Goal: Task Accomplishment & Management: Complete application form

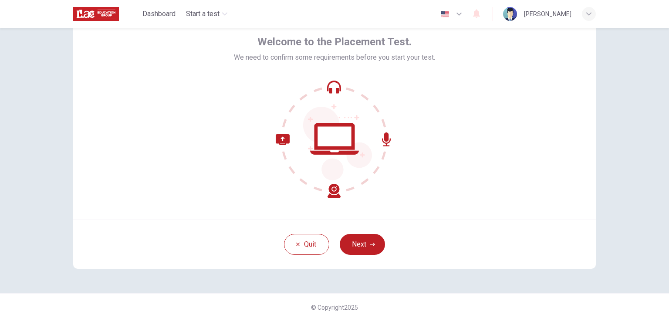
scroll to position [44, 0]
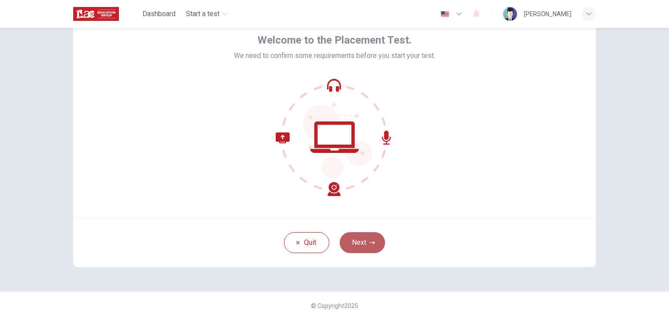
click at [359, 239] on button "Next" at bounding box center [362, 242] width 45 height 21
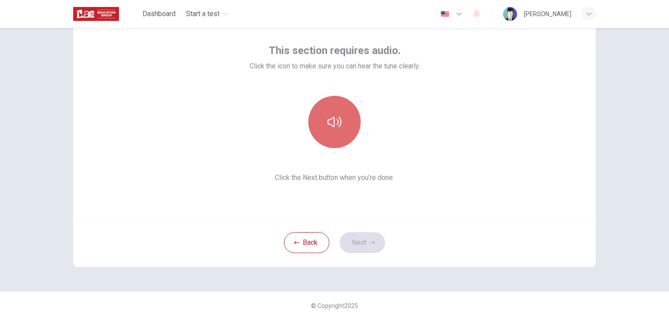
click at [331, 120] on icon "button" at bounding box center [335, 122] width 14 height 14
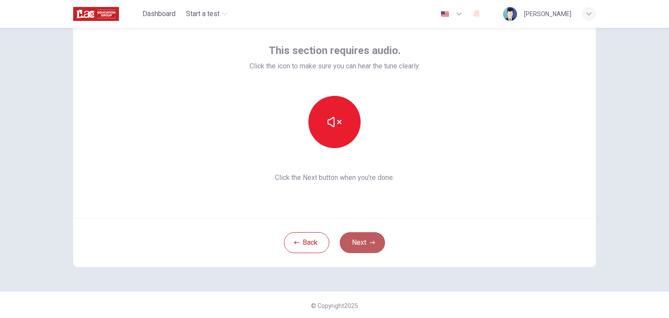
click at [361, 242] on button "Next" at bounding box center [362, 242] width 45 height 21
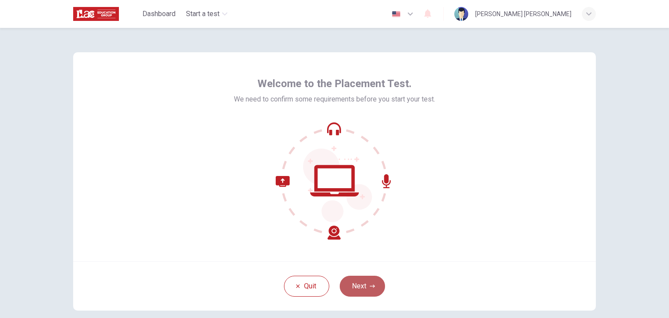
click at [360, 285] on button "Next" at bounding box center [362, 286] width 45 height 21
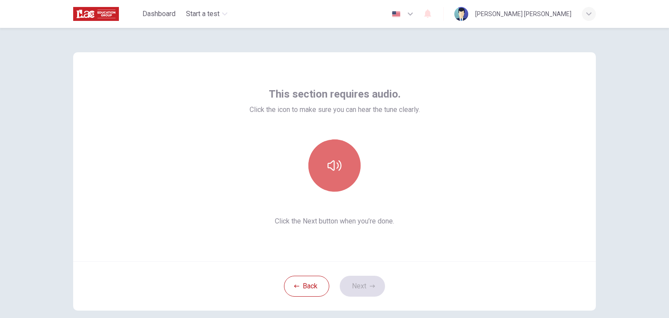
click at [335, 162] on icon "button" at bounding box center [335, 166] width 14 height 14
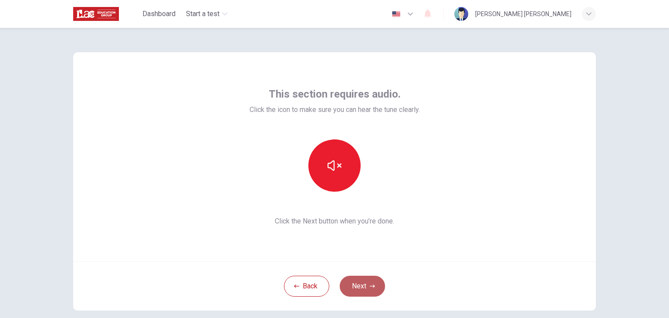
click at [364, 283] on button "Next" at bounding box center [362, 286] width 45 height 21
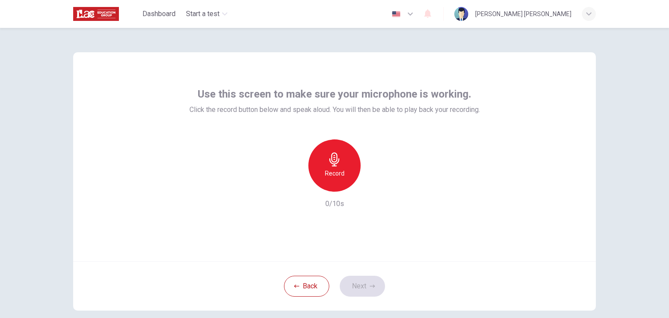
click at [334, 173] on h6 "Record" at bounding box center [335, 173] width 20 height 10
click at [373, 185] on icon "button" at bounding box center [375, 184] width 4 height 5
click at [357, 284] on button "Next" at bounding box center [362, 286] width 45 height 21
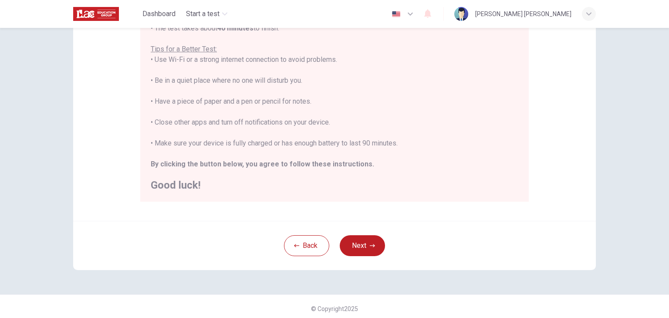
scroll to position [166, 0]
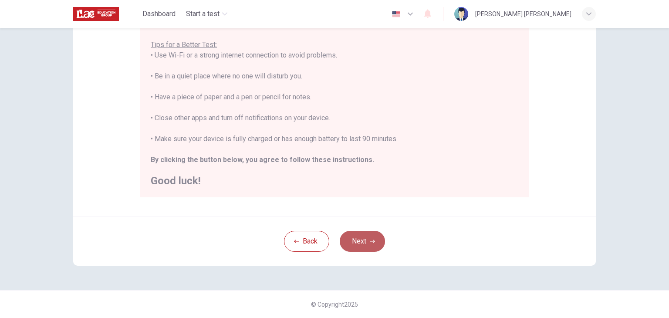
click at [359, 240] on button "Next" at bounding box center [362, 241] width 45 height 21
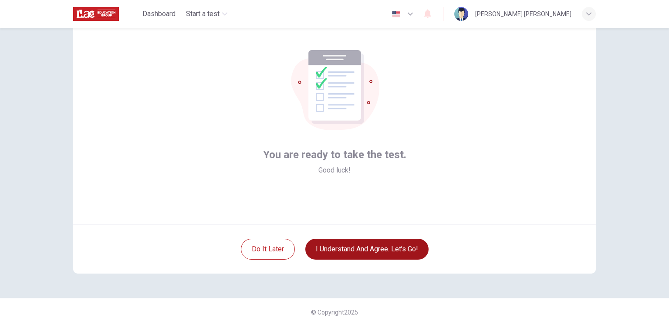
scroll to position [45, 0]
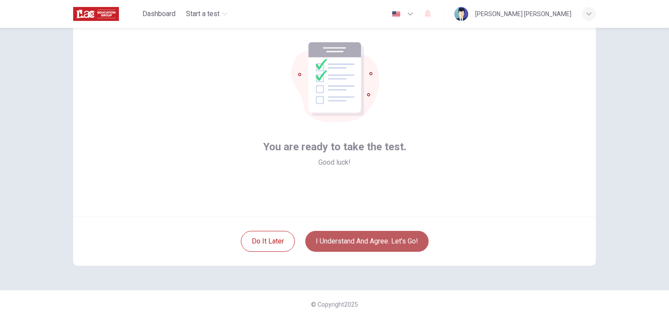
click at [366, 241] on button "I understand and agree. Let’s go!" at bounding box center [366, 241] width 123 height 21
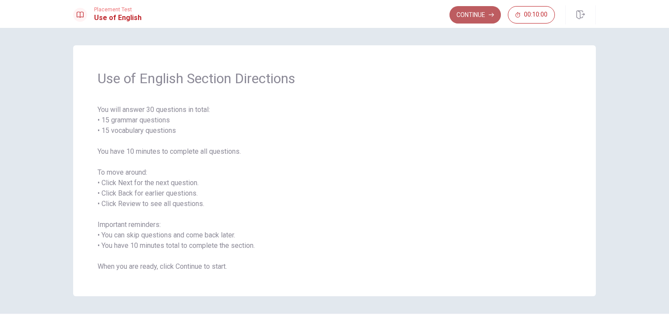
click at [475, 10] on button "Continue" at bounding box center [474, 14] width 51 height 17
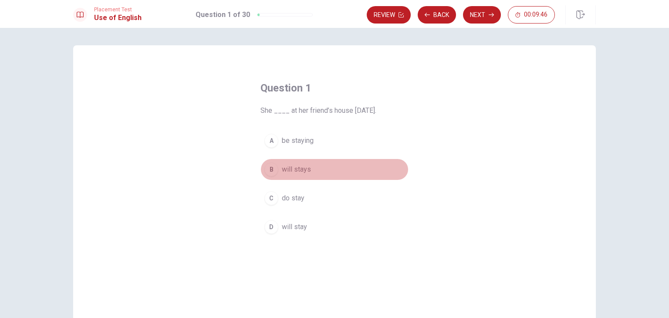
click at [270, 169] on div "B" at bounding box center [271, 169] width 14 height 14
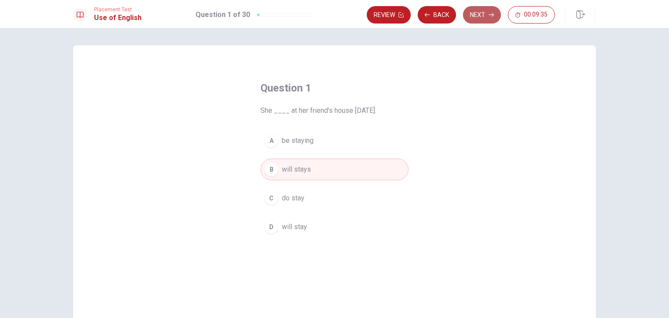
click at [480, 15] on button "Next" at bounding box center [482, 14] width 38 height 17
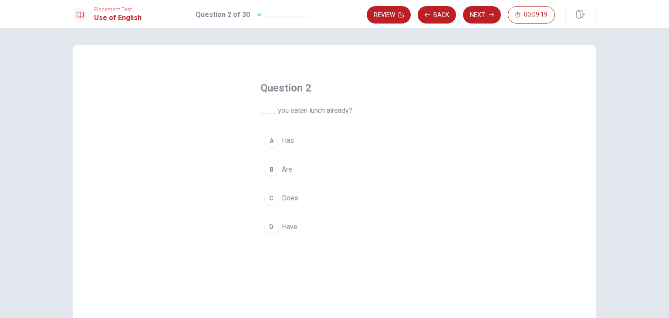
click at [268, 226] on div "D" at bounding box center [271, 227] width 14 height 14
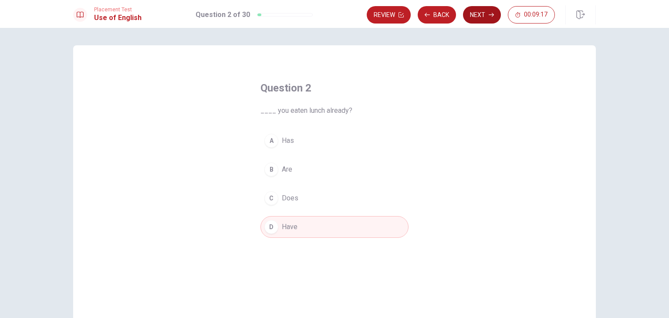
click at [484, 13] on button "Next" at bounding box center [482, 14] width 38 height 17
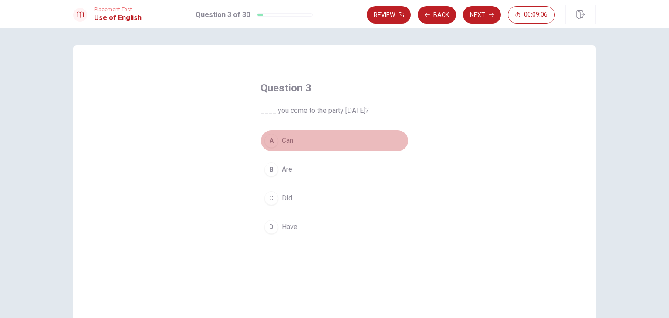
click at [269, 140] on div "A" at bounding box center [271, 141] width 14 height 14
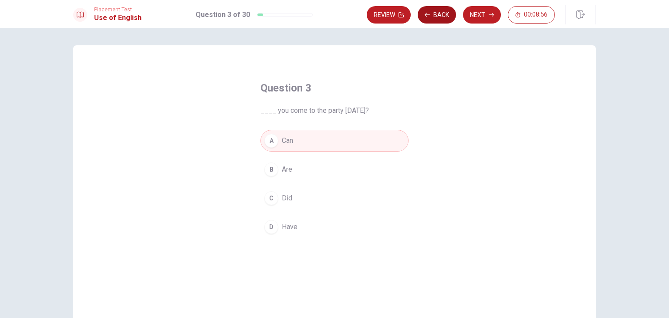
click at [438, 14] on button "Back" at bounding box center [437, 14] width 38 height 17
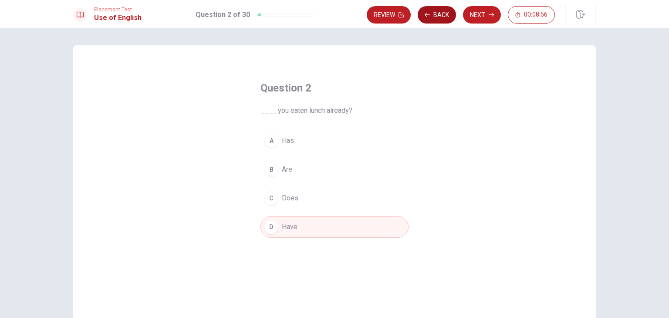
click at [438, 14] on button "Back" at bounding box center [437, 14] width 38 height 17
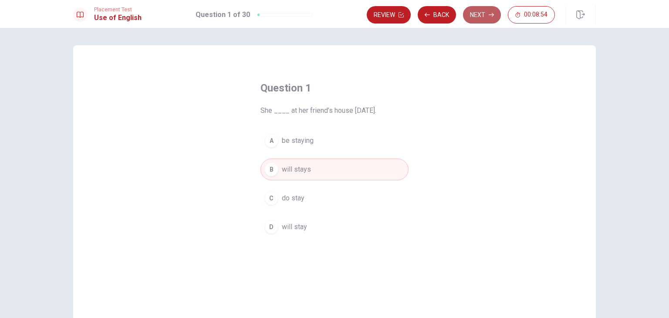
click at [477, 11] on button "Next" at bounding box center [482, 14] width 38 height 17
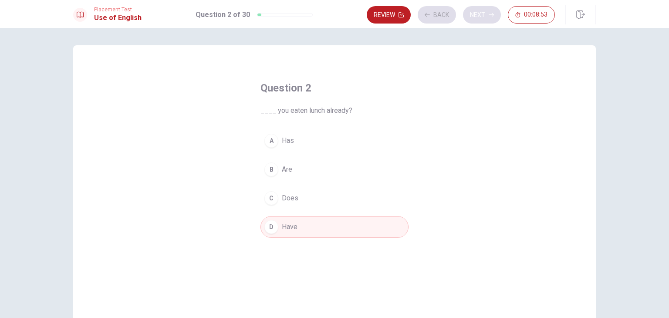
click at [477, 11] on div "Review Back Next 00:08:53" at bounding box center [461, 14] width 188 height 17
click at [487, 14] on button "Next" at bounding box center [482, 14] width 38 height 17
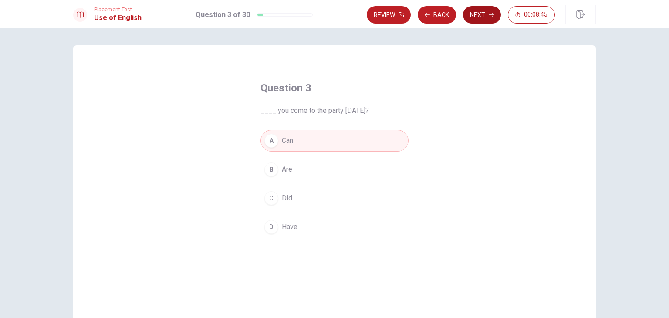
click at [480, 14] on button "Next" at bounding box center [482, 14] width 38 height 17
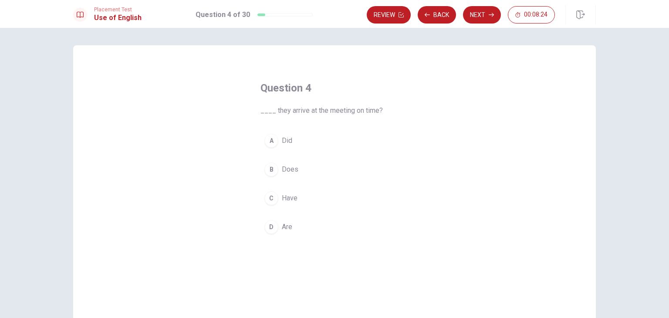
click at [270, 227] on div "D" at bounding box center [271, 227] width 14 height 14
click at [472, 225] on div "Question 4 ____ they arrive at the meeting on time? A Did B Does C Have D Are" at bounding box center [334, 196] width 523 height 303
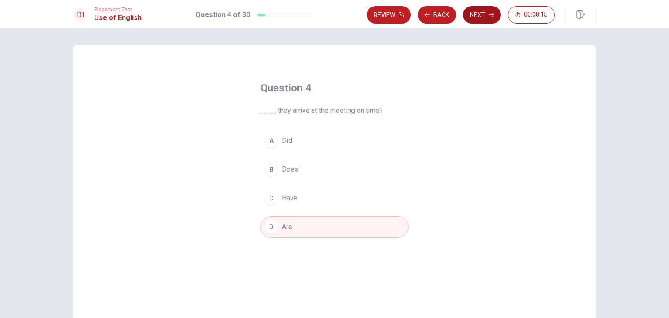
click at [479, 13] on button "Next" at bounding box center [482, 14] width 38 height 17
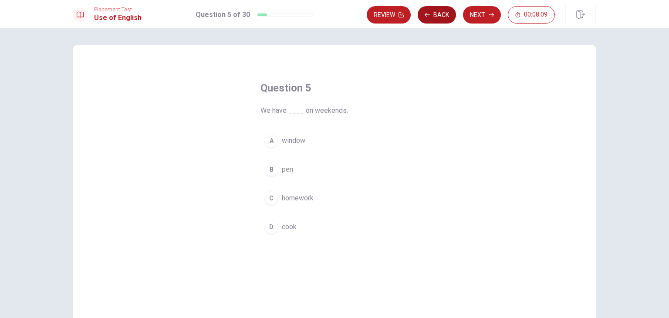
click at [439, 16] on button "Back" at bounding box center [437, 14] width 38 height 17
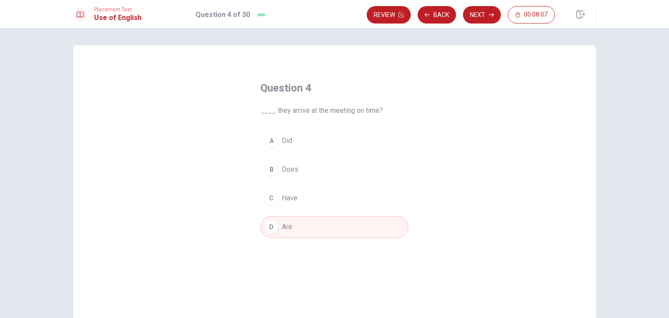
click at [266, 195] on div "C" at bounding box center [271, 198] width 14 height 14
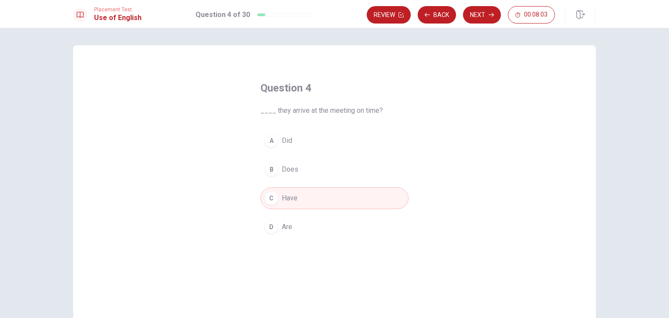
click at [267, 139] on div "A" at bounding box center [271, 141] width 14 height 14
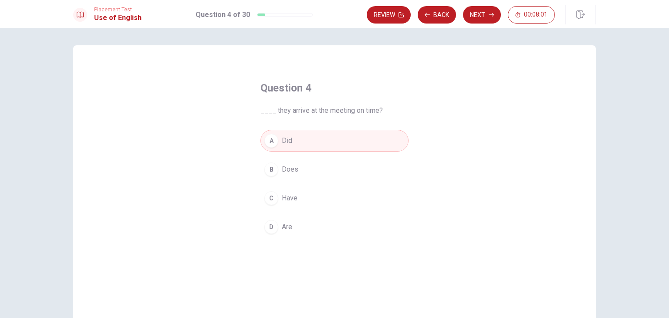
click at [270, 227] on div "D" at bounding box center [271, 227] width 14 height 14
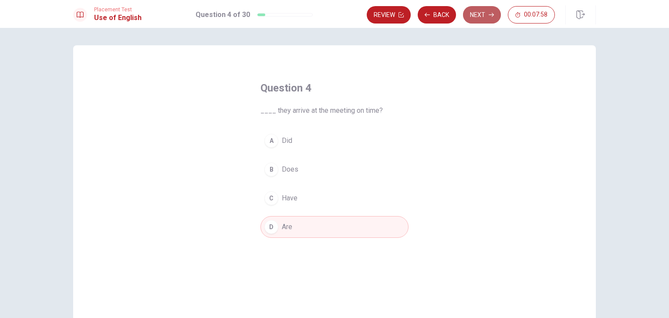
click at [483, 15] on button "Next" at bounding box center [482, 14] width 38 height 17
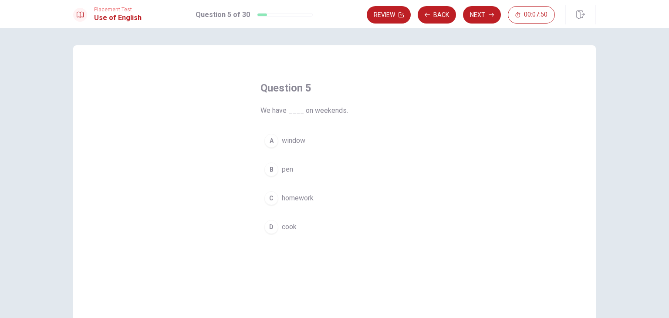
click at [267, 199] on div "C" at bounding box center [271, 198] width 14 height 14
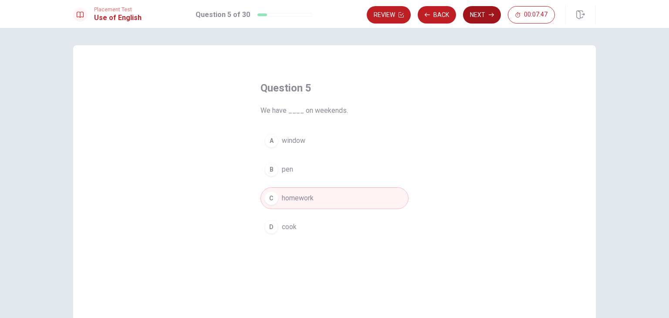
click at [479, 9] on button "Next" at bounding box center [482, 14] width 38 height 17
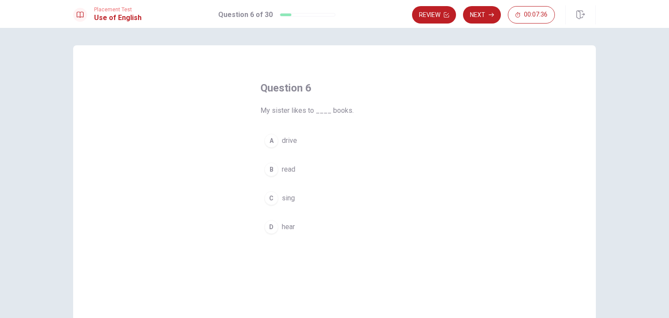
click at [268, 166] on div "B" at bounding box center [271, 169] width 14 height 14
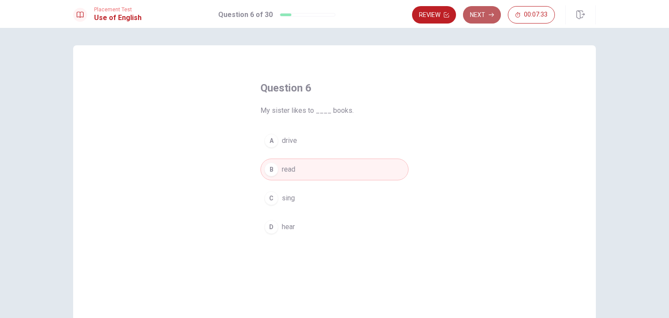
click at [479, 13] on button "Next" at bounding box center [482, 14] width 38 height 17
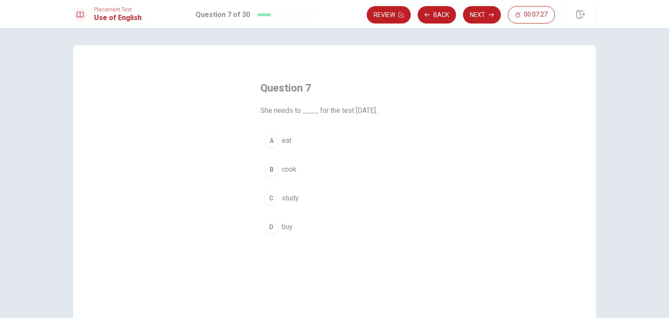
click at [270, 198] on div "C" at bounding box center [271, 198] width 14 height 14
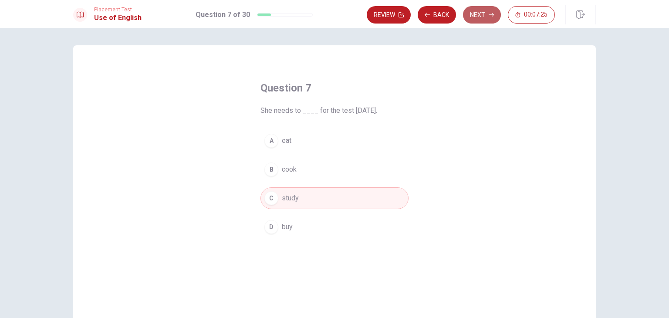
click at [480, 16] on button "Next" at bounding box center [482, 14] width 38 height 17
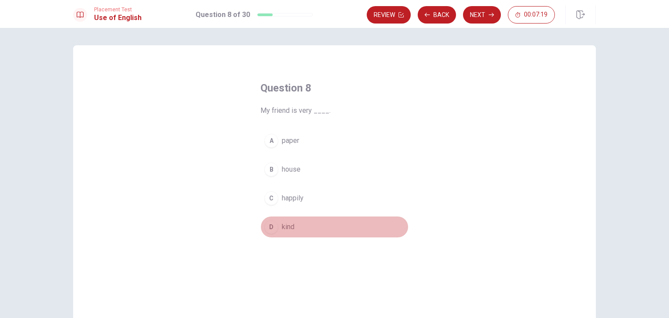
click at [266, 226] on div "D" at bounding box center [271, 227] width 14 height 14
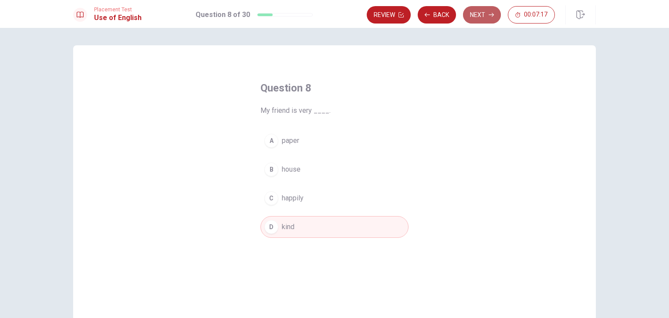
click at [480, 13] on button "Next" at bounding box center [482, 14] width 38 height 17
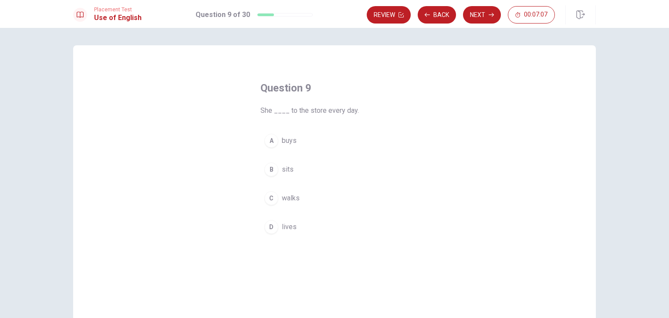
click at [270, 139] on div "A" at bounding box center [271, 141] width 14 height 14
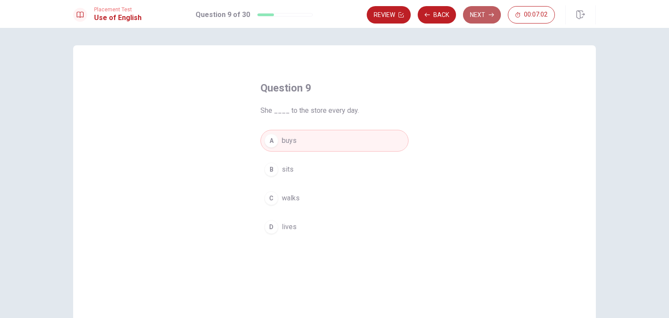
click at [477, 11] on button "Next" at bounding box center [482, 14] width 38 height 17
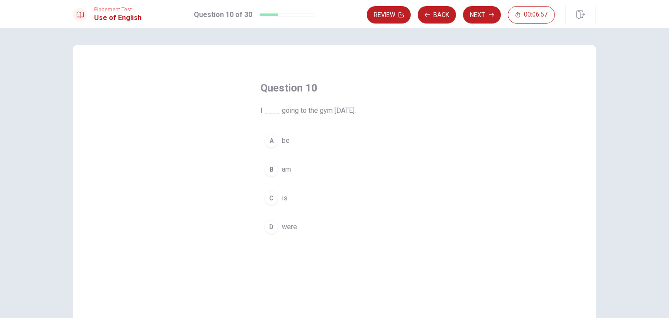
click at [271, 169] on div "B" at bounding box center [271, 169] width 14 height 14
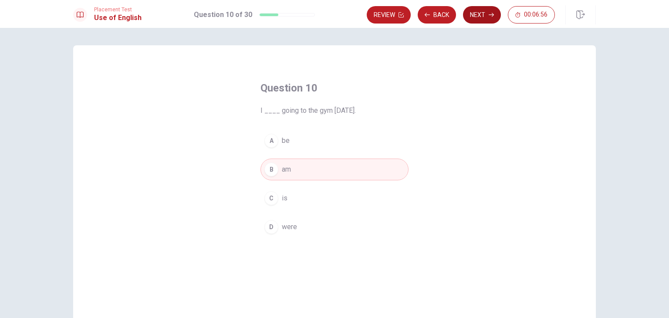
click at [481, 13] on button "Next" at bounding box center [482, 14] width 38 height 17
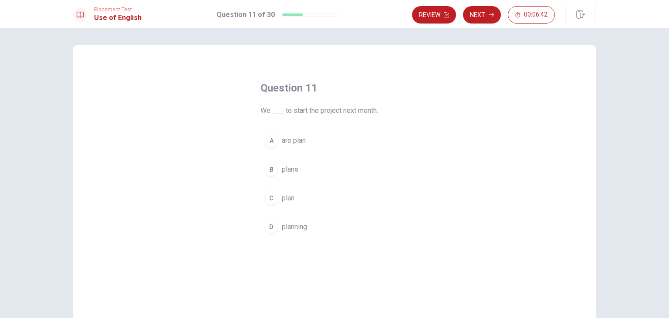
click at [268, 203] on div "C" at bounding box center [271, 198] width 14 height 14
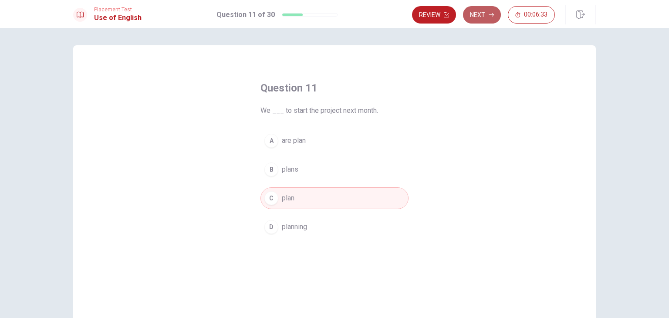
click at [482, 15] on button "Next" at bounding box center [482, 14] width 38 height 17
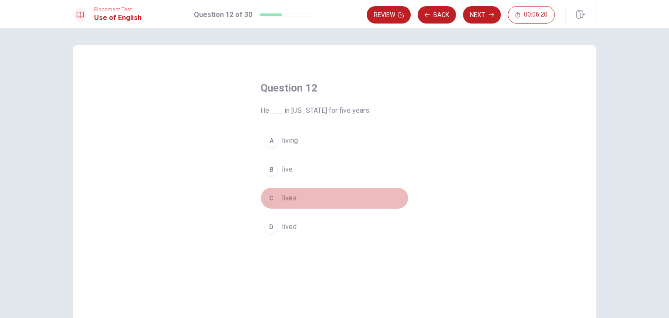
click at [270, 197] on div "C" at bounding box center [271, 198] width 14 height 14
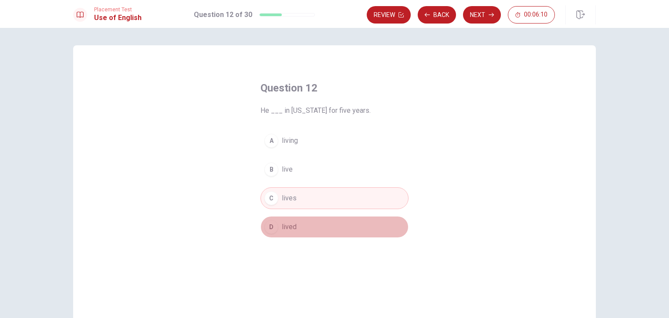
click at [268, 227] on div "D" at bounding box center [271, 227] width 14 height 14
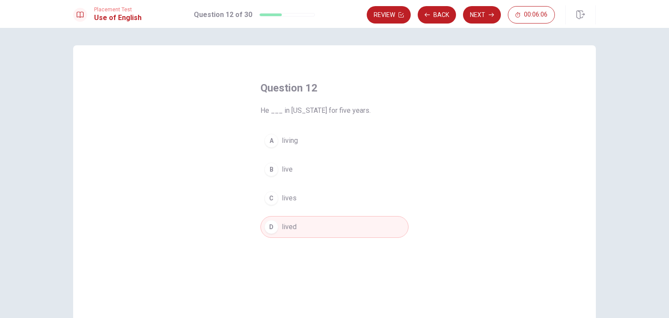
click at [270, 198] on div "C" at bounding box center [271, 198] width 14 height 14
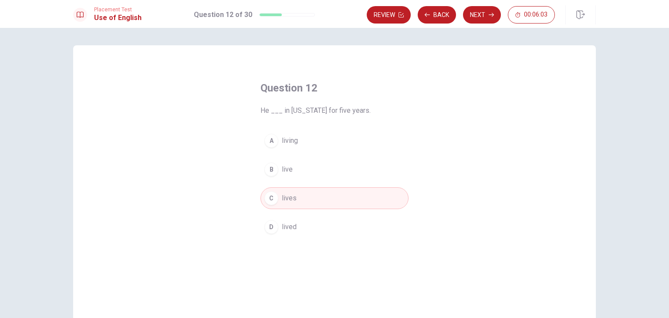
drag, startPoint x: 272, startPoint y: 226, endPoint x: 331, endPoint y: 241, distance: 60.2
click at [273, 227] on div "D" at bounding box center [271, 227] width 14 height 14
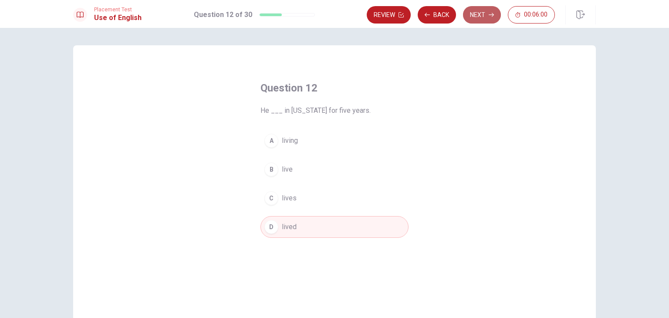
click at [481, 11] on button "Next" at bounding box center [482, 14] width 38 height 17
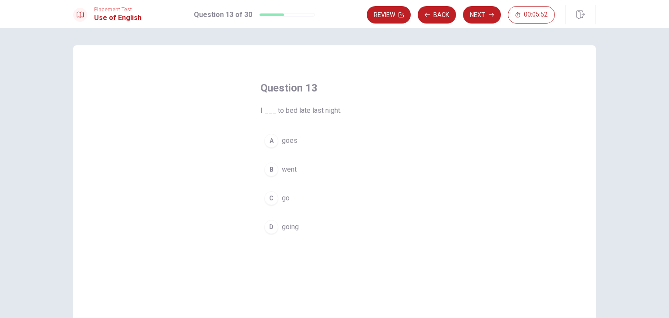
click at [269, 169] on div "B" at bounding box center [271, 169] width 14 height 14
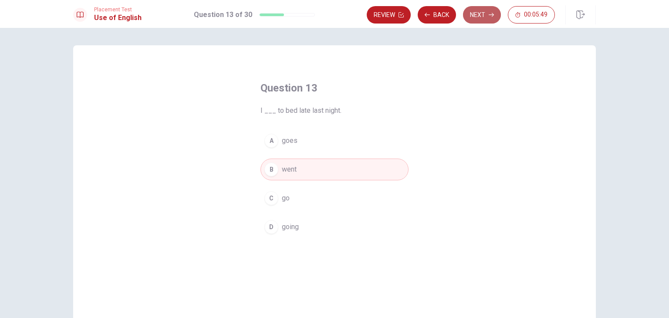
click at [483, 11] on button "Next" at bounding box center [482, 14] width 38 height 17
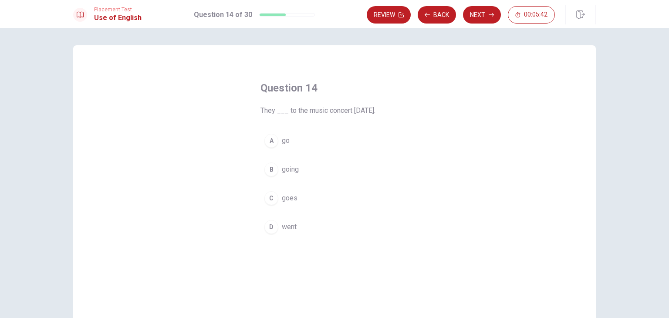
click at [268, 227] on div "D" at bounding box center [271, 227] width 14 height 14
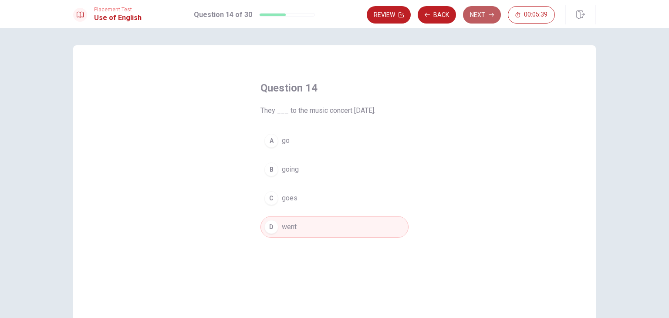
click at [479, 11] on button "Next" at bounding box center [482, 14] width 38 height 17
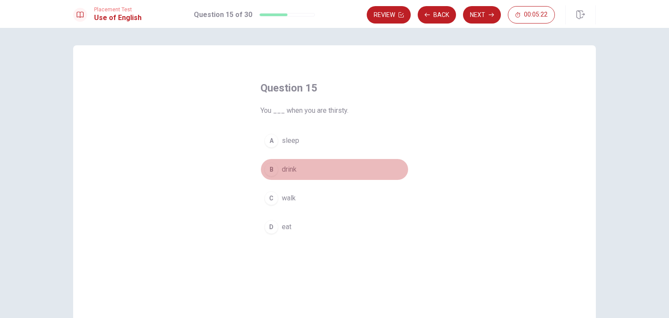
click at [267, 171] on div "B" at bounding box center [271, 169] width 14 height 14
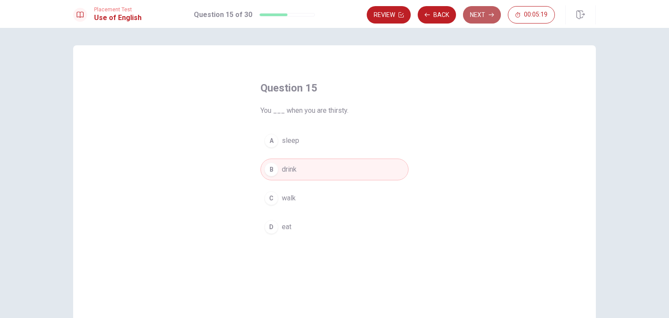
click at [482, 10] on button "Next" at bounding box center [482, 14] width 38 height 17
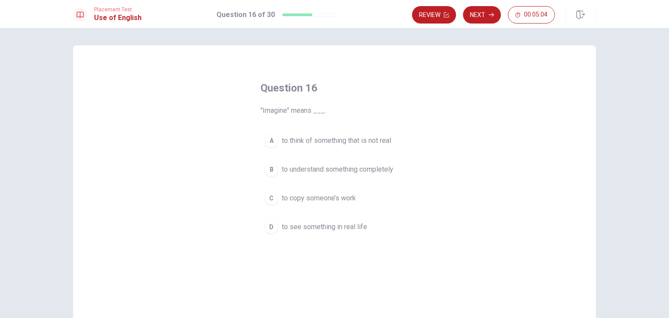
click at [270, 171] on div "B" at bounding box center [271, 169] width 14 height 14
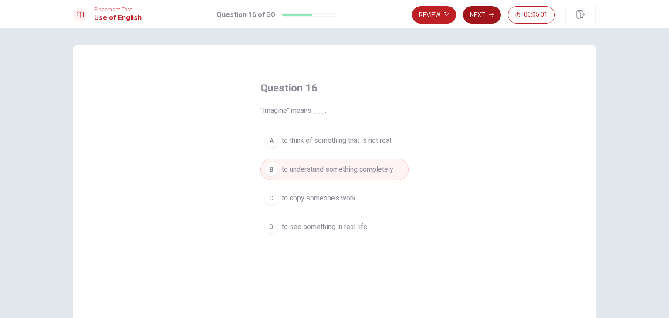
click at [478, 14] on button "Next" at bounding box center [482, 14] width 38 height 17
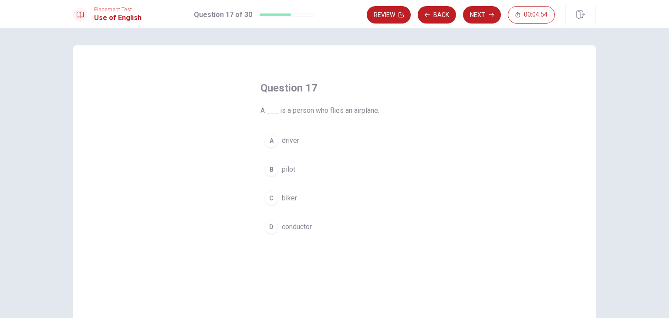
click at [269, 166] on div "B" at bounding box center [271, 169] width 14 height 14
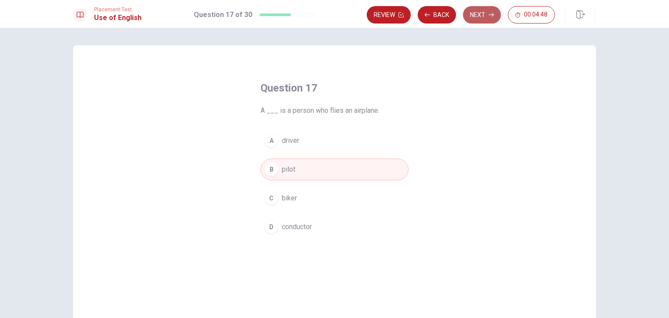
click at [488, 14] on button "Next" at bounding box center [482, 14] width 38 height 17
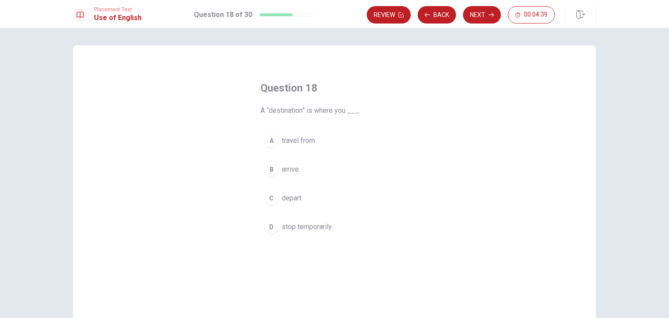
click at [269, 141] on div "A" at bounding box center [271, 141] width 14 height 14
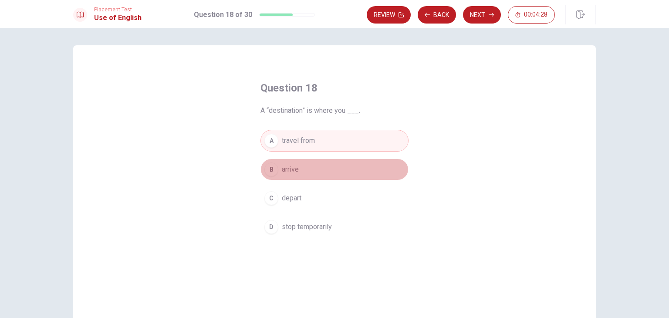
click at [268, 167] on div "B" at bounding box center [271, 169] width 14 height 14
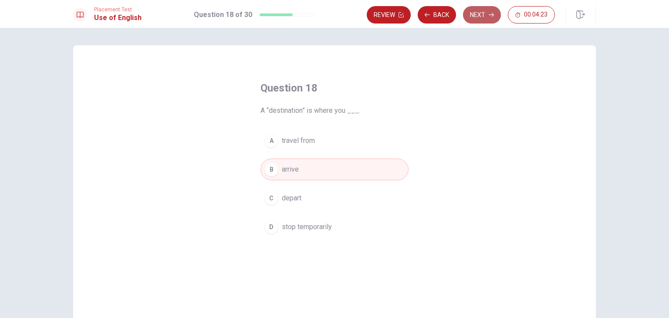
click at [480, 15] on button "Next" at bounding box center [482, 14] width 38 height 17
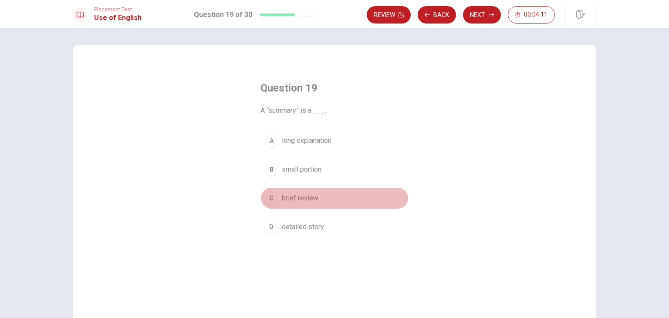
click at [267, 199] on div "C" at bounding box center [271, 198] width 14 height 14
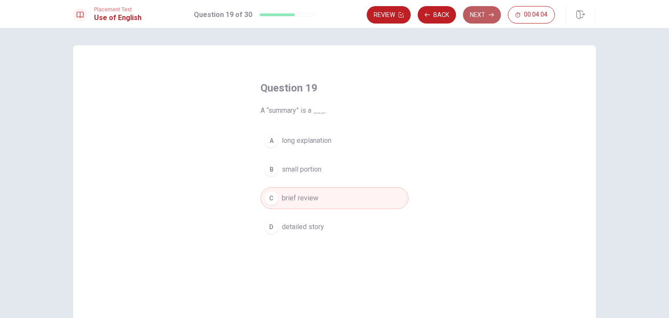
click at [479, 14] on button "Next" at bounding box center [482, 14] width 38 height 17
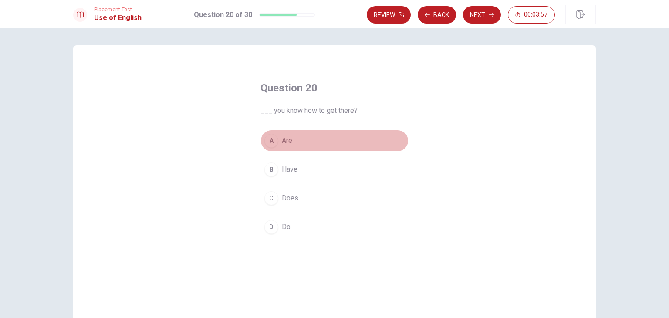
click at [270, 140] on div "A" at bounding box center [271, 141] width 14 height 14
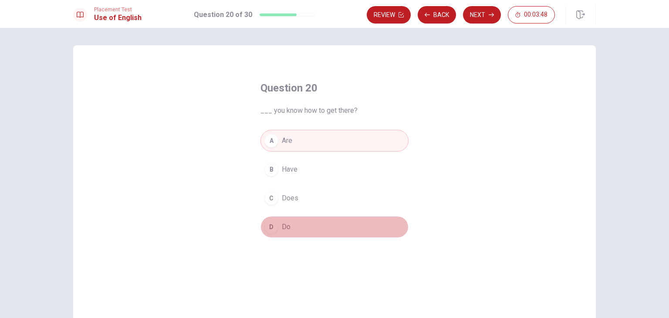
click at [268, 229] on div "D" at bounding box center [271, 227] width 14 height 14
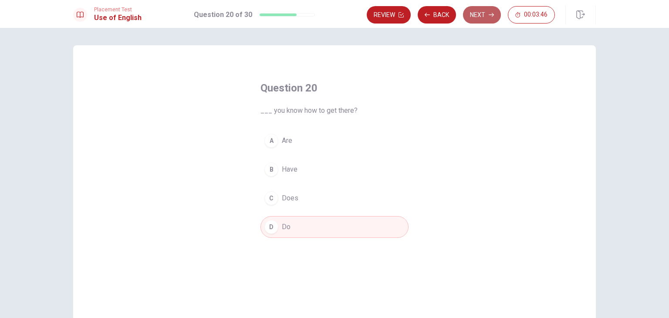
click at [483, 16] on button "Next" at bounding box center [482, 14] width 38 height 17
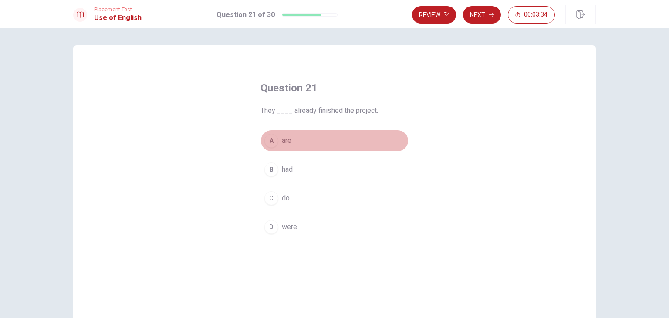
click at [270, 140] on div "A" at bounding box center [271, 141] width 14 height 14
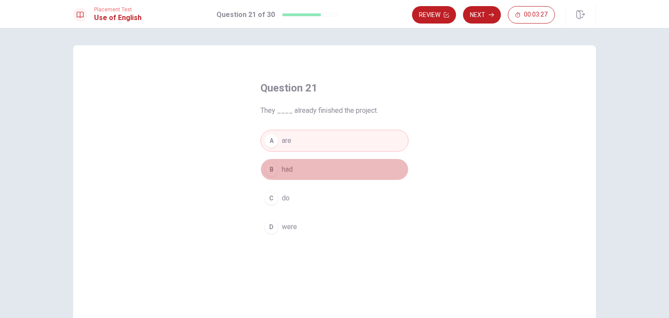
click at [269, 170] on div "B" at bounding box center [271, 169] width 14 height 14
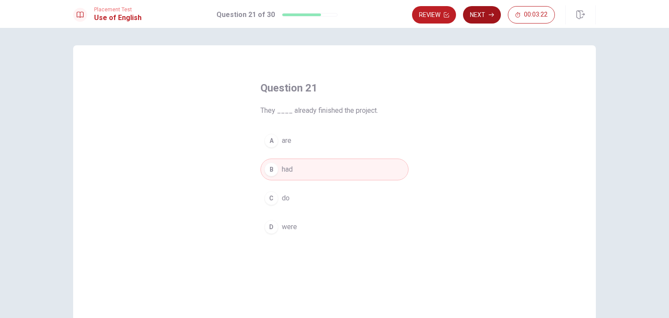
click at [480, 15] on button "Next" at bounding box center [482, 14] width 38 height 17
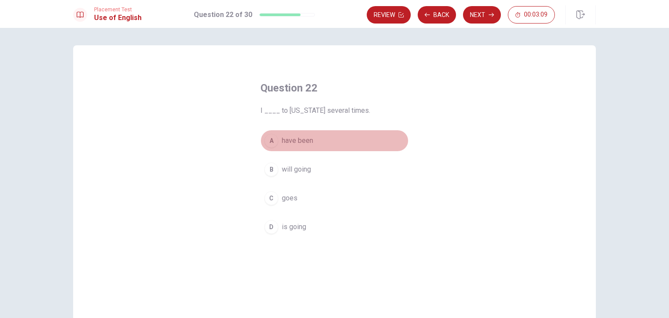
click at [268, 143] on div "A" at bounding box center [271, 141] width 14 height 14
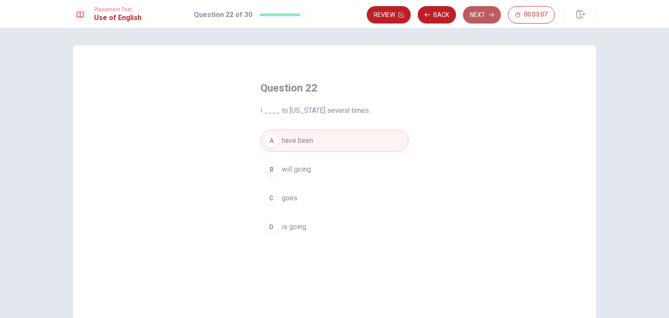
click at [481, 17] on button "Next" at bounding box center [482, 14] width 38 height 17
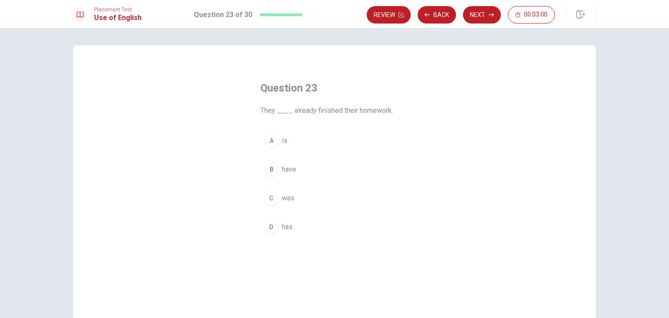
click at [270, 169] on div "B" at bounding box center [271, 169] width 14 height 14
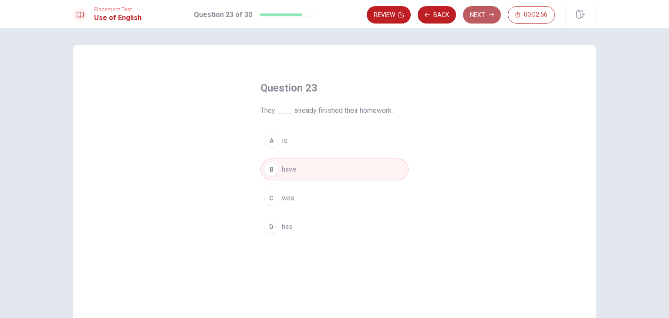
click at [485, 14] on button "Next" at bounding box center [482, 14] width 38 height 17
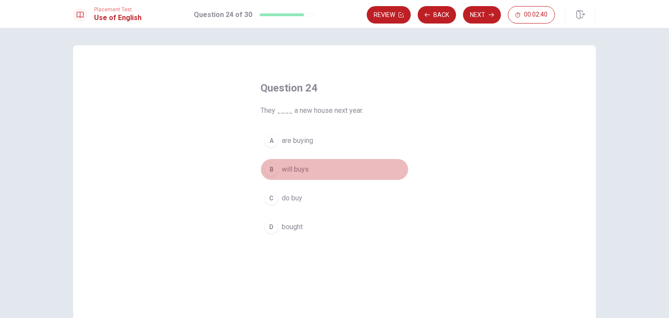
click at [270, 169] on div "B" at bounding box center [271, 169] width 14 height 14
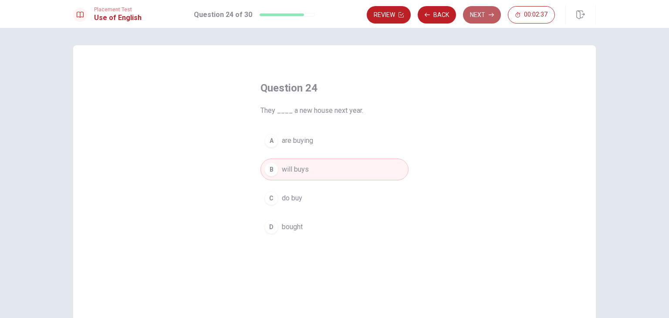
click at [484, 13] on button "Next" at bounding box center [482, 14] width 38 height 17
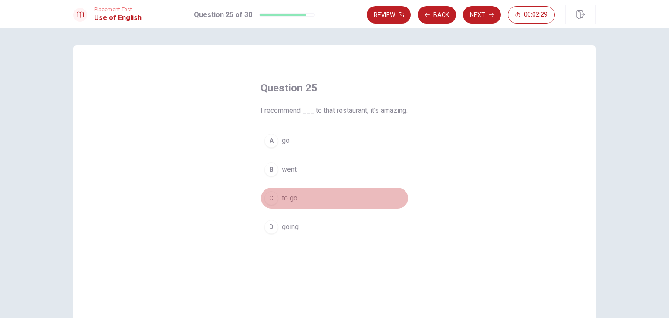
click at [269, 205] on div "C" at bounding box center [271, 198] width 14 height 14
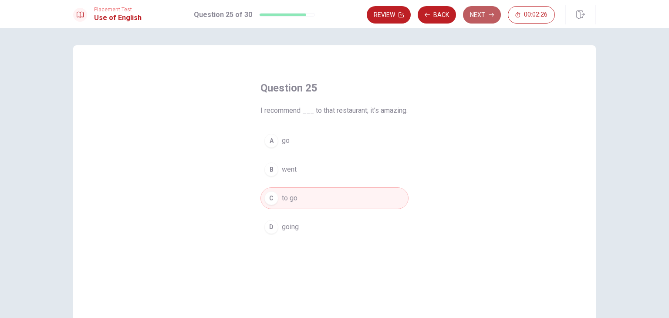
click at [477, 12] on button "Next" at bounding box center [482, 14] width 38 height 17
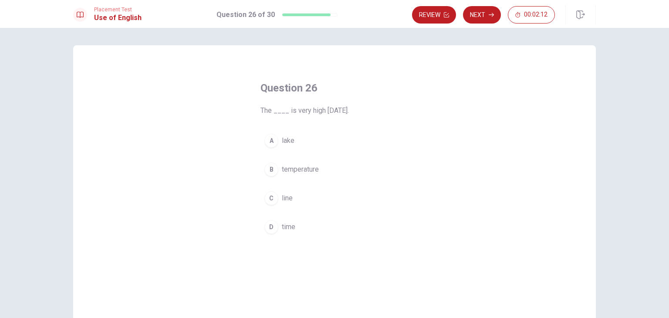
click at [268, 169] on div "B" at bounding box center [271, 169] width 14 height 14
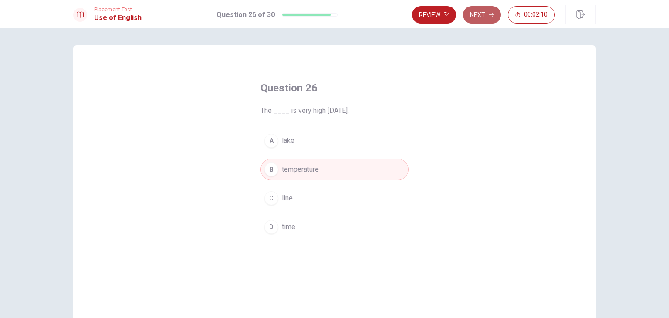
click at [483, 11] on button "Next" at bounding box center [482, 14] width 38 height 17
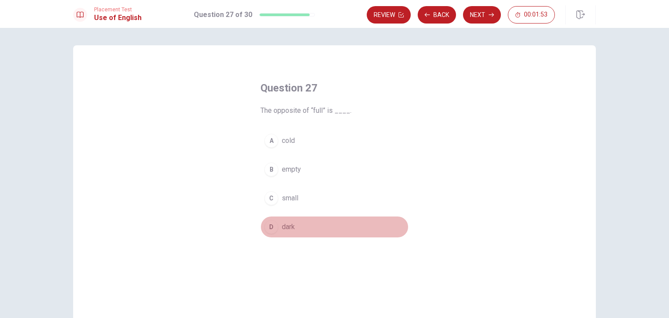
click at [270, 227] on div "D" at bounding box center [271, 227] width 14 height 14
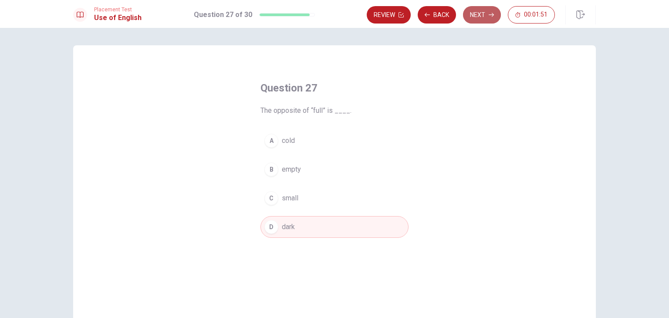
click at [483, 14] on button "Next" at bounding box center [482, 14] width 38 height 17
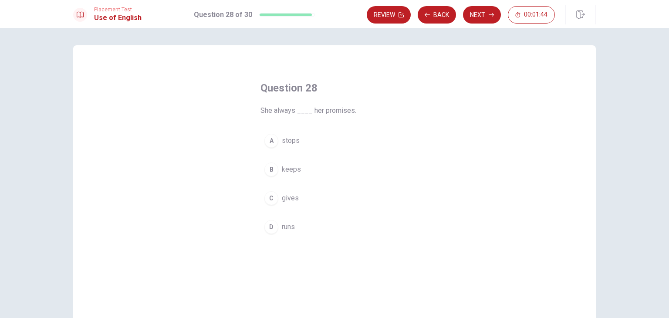
click at [268, 199] on div "C" at bounding box center [271, 198] width 14 height 14
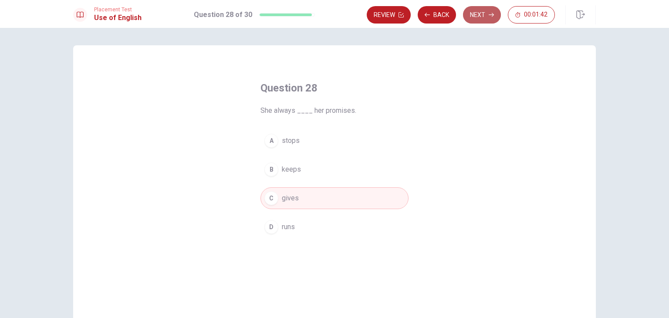
click at [486, 12] on button "Next" at bounding box center [482, 14] width 38 height 17
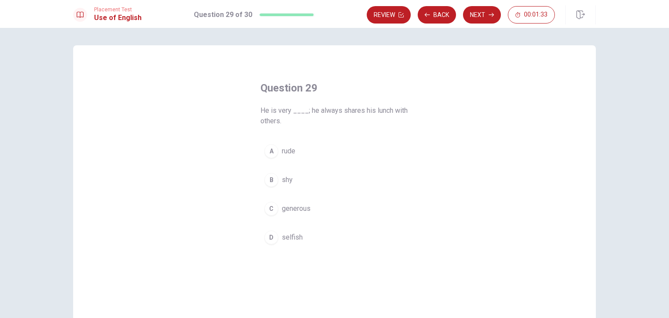
click at [268, 211] on div "C" at bounding box center [271, 209] width 14 height 14
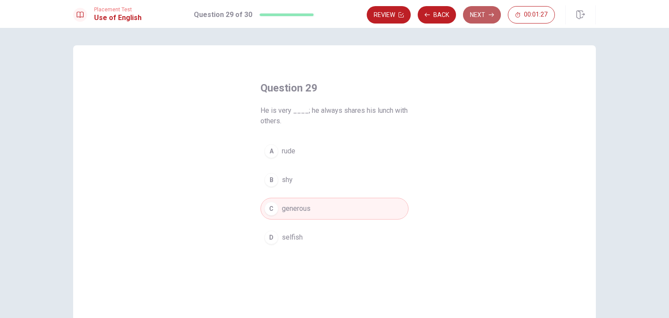
click at [483, 14] on button "Next" at bounding box center [482, 14] width 38 height 17
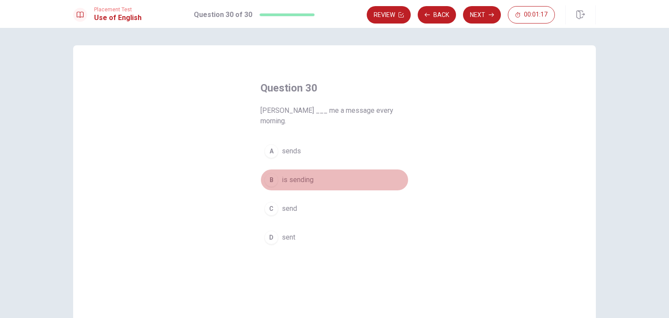
click at [270, 173] on div "B" at bounding box center [271, 180] width 14 height 14
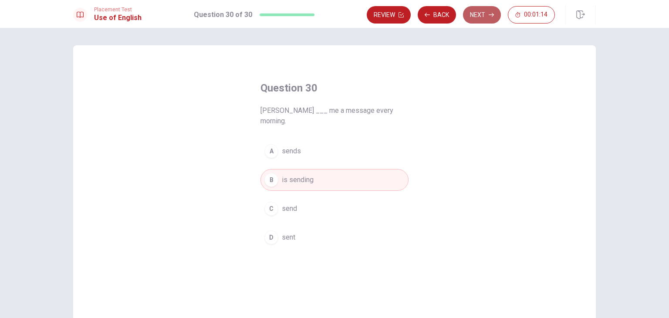
click at [479, 14] on button "Next" at bounding box center [482, 14] width 38 height 17
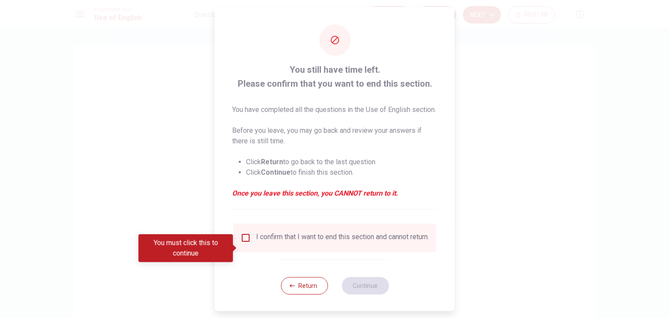
click at [244, 243] on input "You must click this to continue" at bounding box center [245, 238] width 10 height 10
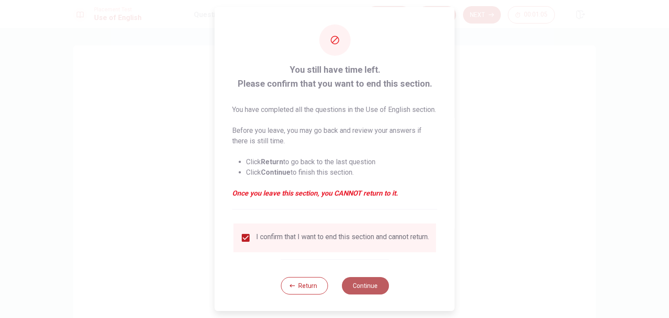
click at [368, 294] on button "Continue" at bounding box center [364, 285] width 47 height 17
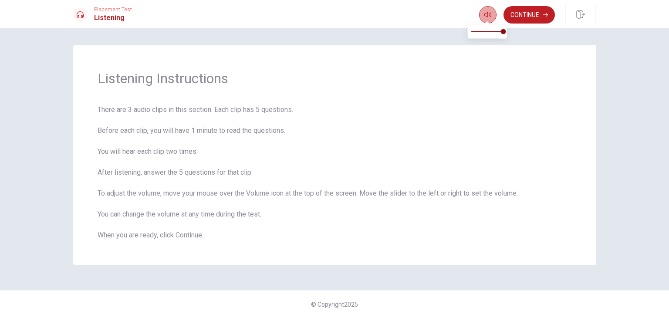
click at [484, 13] on icon "button" at bounding box center [487, 14] width 7 height 7
click at [500, 32] on span at bounding box center [499, 31] width 5 height 5
type input "1"
click at [502, 32] on span at bounding box center [503, 31] width 5 height 5
click at [524, 12] on button "Continue" at bounding box center [529, 14] width 51 height 17
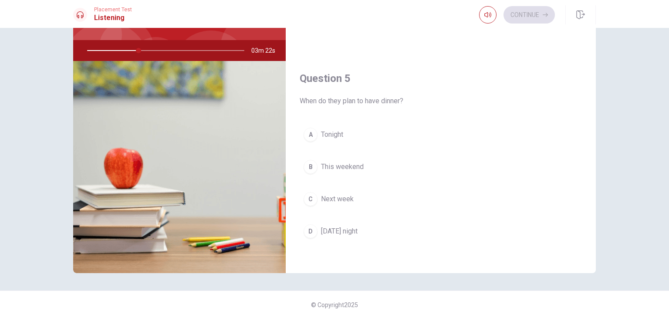
scroll to position [75, 0]
click at [308, 225] on div "D" at bounding box center [311, 231] width 14 height 14
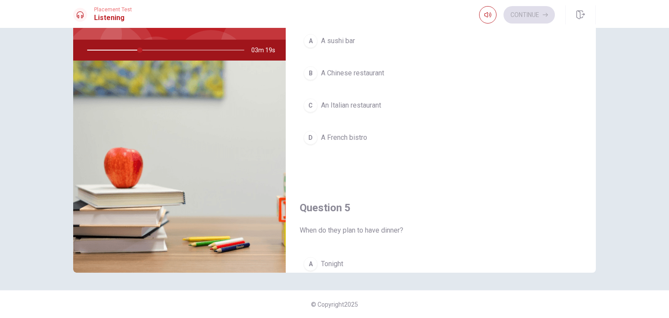
scroll to position [678, 0]
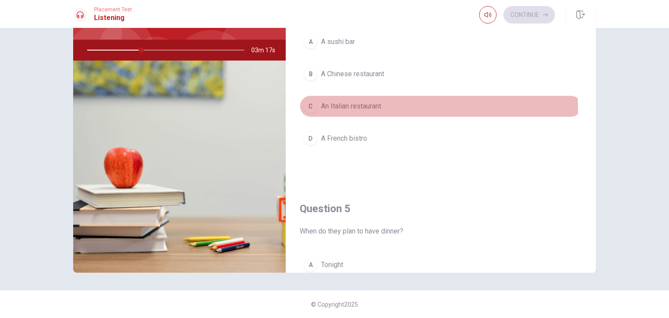
click at [306, 104] on div "C" at bounding box center [311, 106] width 14 height 14
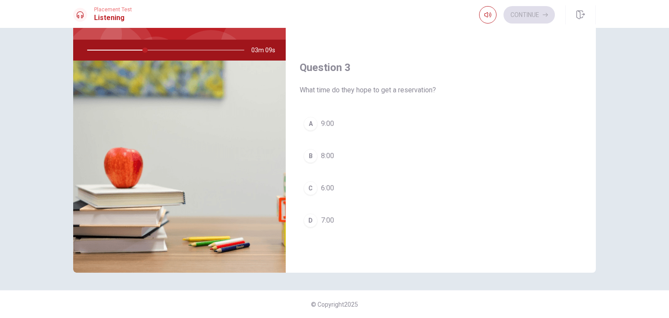
scroll to position [329, 0]
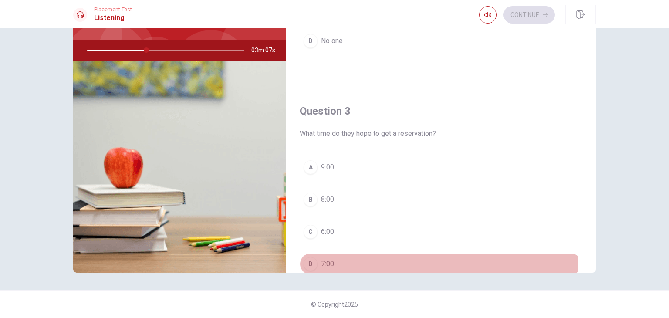
click at [308, 261] on div "D" at bounding box center [311, 264] width 14 height 14
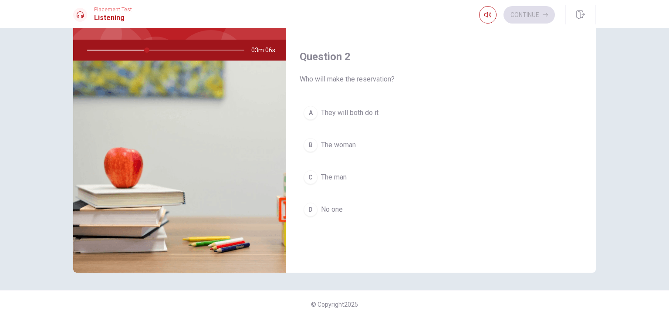
scroll to position [155, 0]
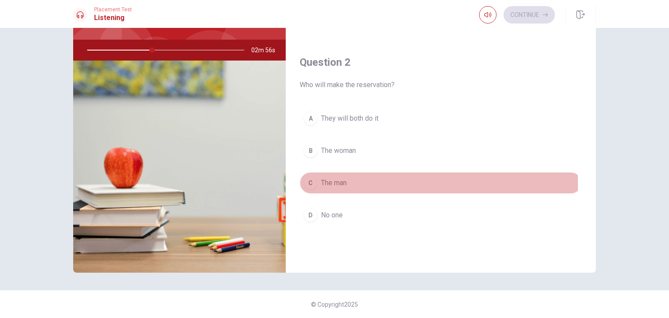
click at [309, 183] on div "C" at bounding box center [311, 183] width 14 height 14
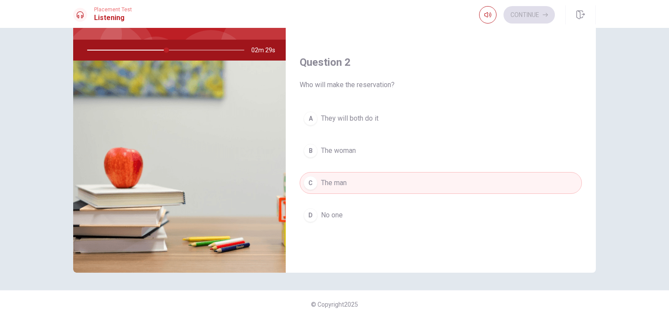
click at [308, 148] on div "B" at bounding box center [311, 151] width 14 height 14
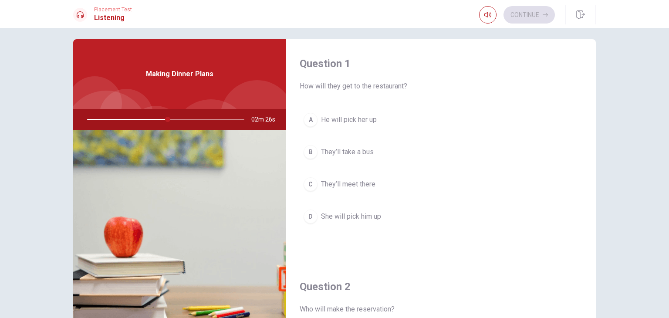
scroll to position [0, 0]
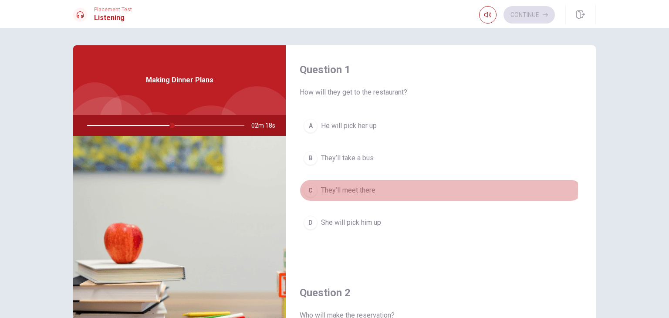
click at [307, 187] on div "C" at bounding box center [311, 190] width 14 height 14
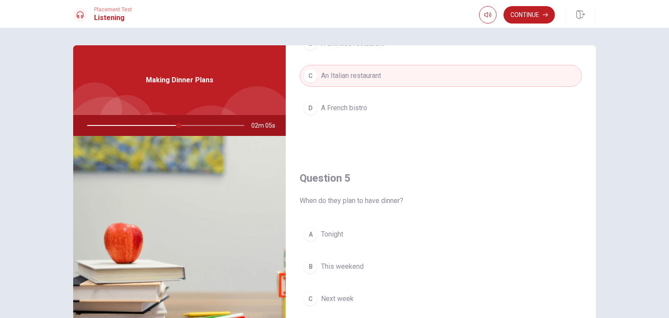
scroll to position [808, 0]
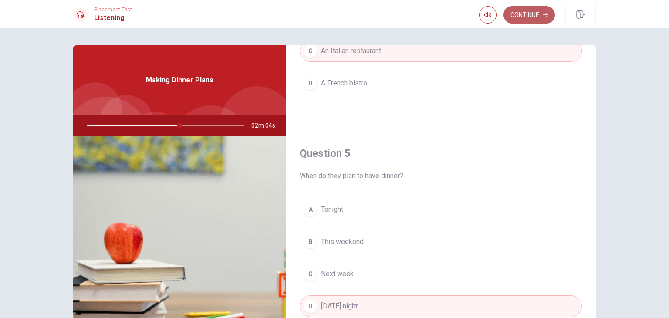
click at [528, 13] on button "Continue" at bounding box center [529, 14] width 51 height 17
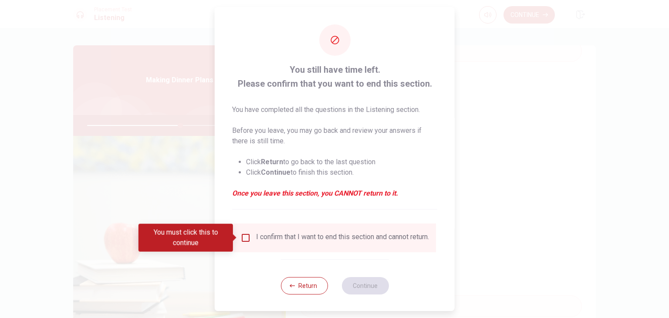
click at [246, 234] on input "You must click this to continue" at bounding box center [245, 238] width 10 height 10
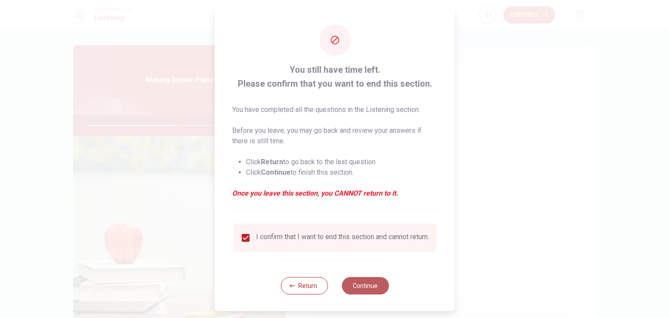
click at [363, 288] on button "Continue" at bounding box center [364, 285] width 47 height 17
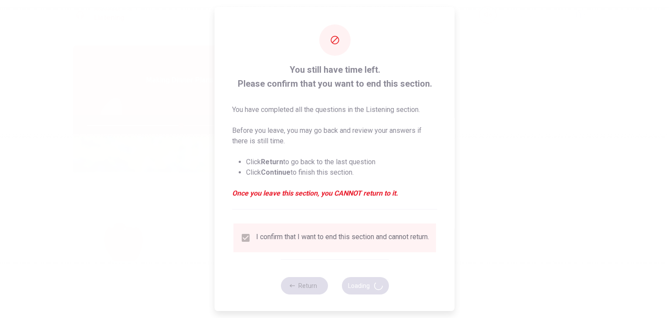
type input "60"
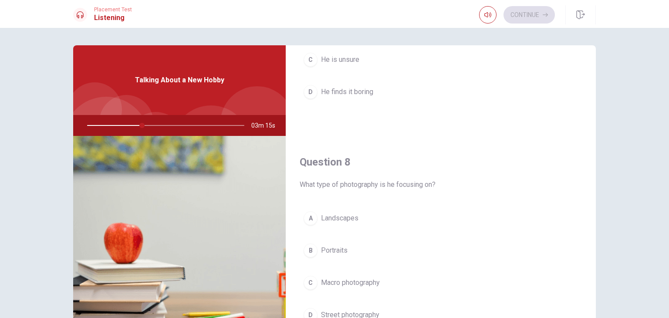
scroll to position [436, 0]
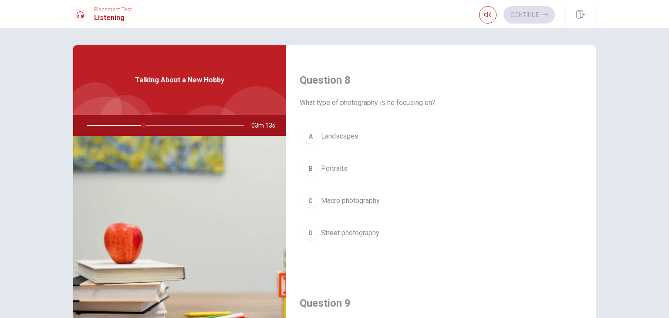
drag, startPoint x: 308, startPoint y: 135, endPoint x: 316, endPoint y: 142, distance: 10.2
click at [308, 136] on div "A" at bounding box center [311, 136] width 14 height 14
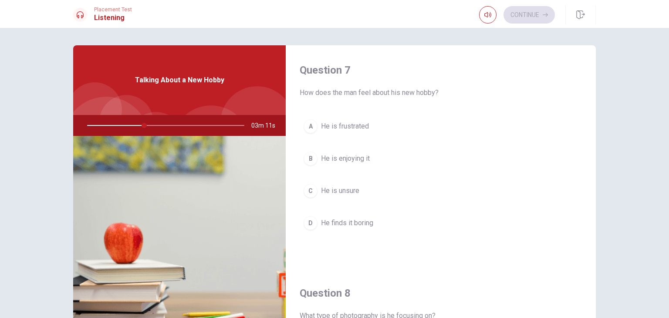
scroll to position [218, 0]
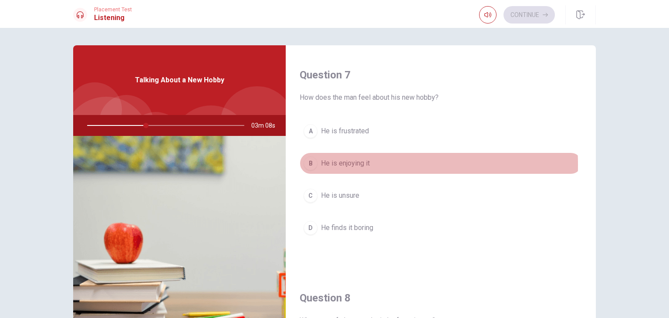
click at [307, 164] on div "B" at bounding box center [311, 163] width 14 height 14
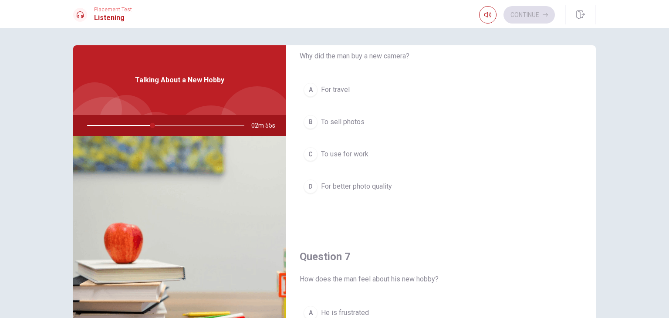
scroll to position [44, 0]
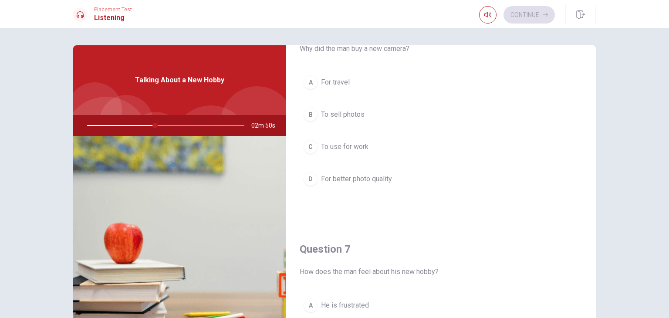
click at [306, 179] on div "D" at bounding box center [311, 179] width 14 height 14
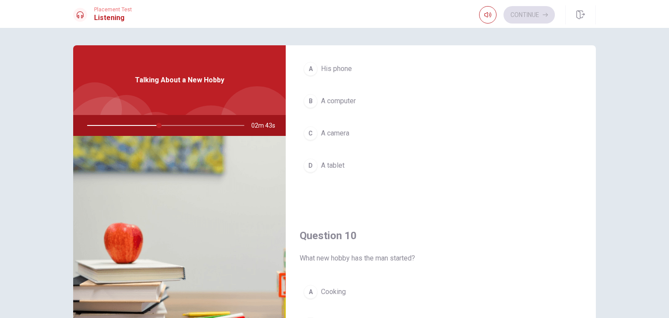
scroll to position [697, 0]
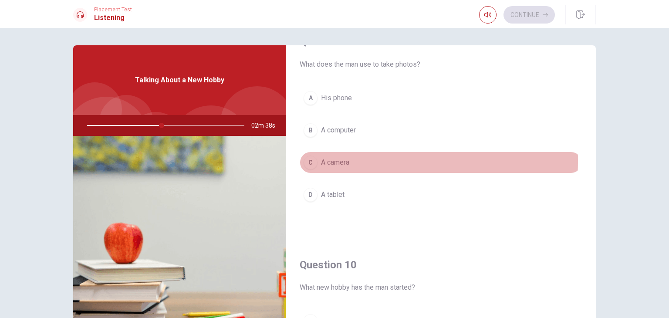
click at [309, 158] on div "C" at bounding box center [311, 162] width 14 height 14
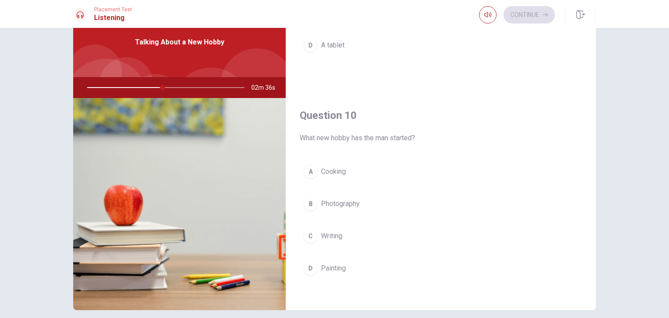
scroll to position [75, 0]
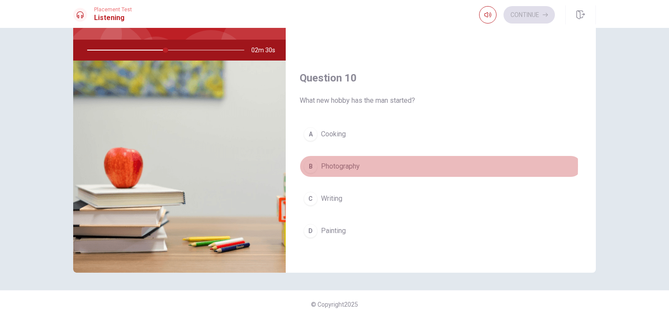
click at [307, 162] on div "B" at bounding box center [311, 166] width 14 height 14
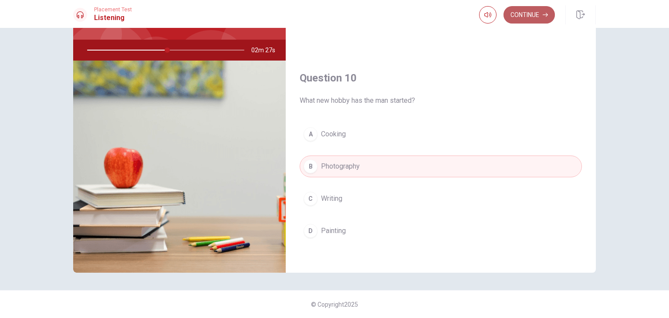
click at [524, 11] on button "Continue" at bounding box center [529, 14] width 51 height 17
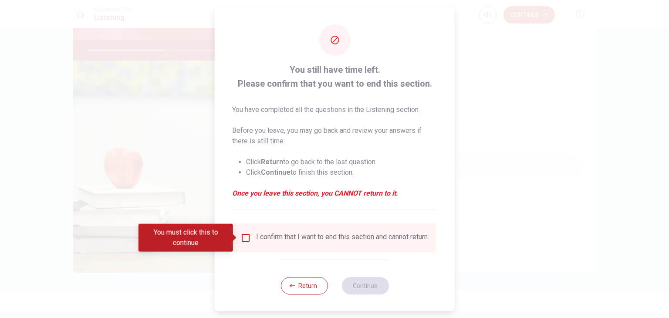
click at [245, 237] on input "You must click this to continue" at bounding box center [245, 238] width 10 height 10
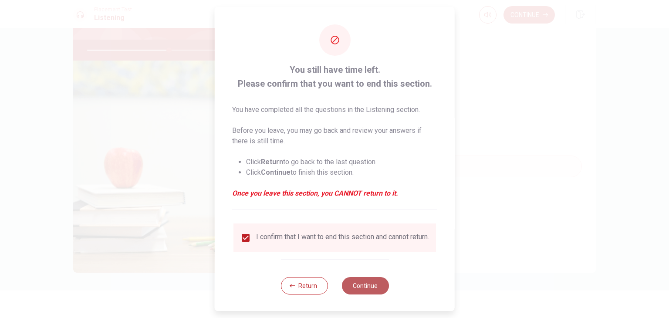
click at [364, 292] on button "Continue" at bounding box center [364, 285] width 47 height 17
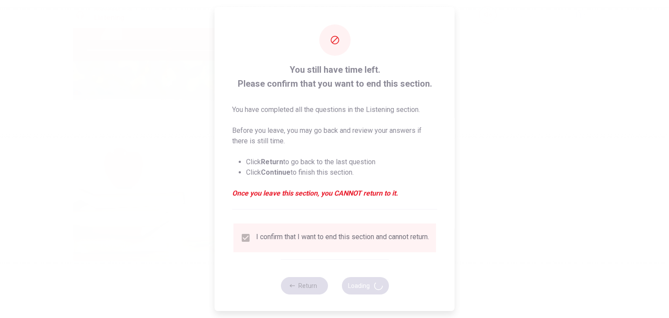
type input "53"
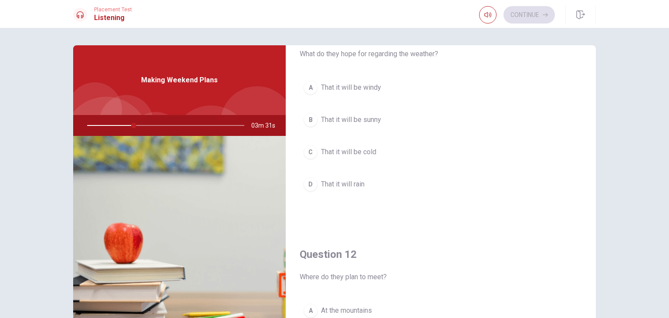
scroll to position [44, 0]
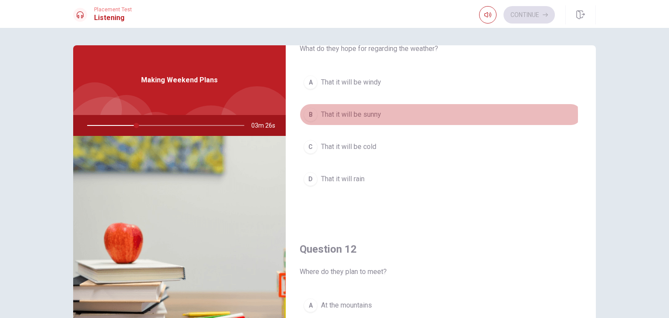
click at [307, 115] on div "B" at bounding box center [311, 115] width 14 height 14
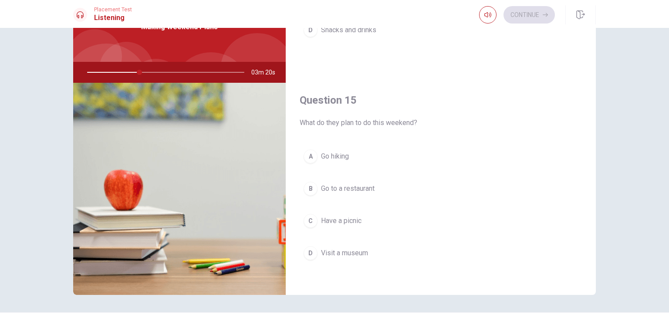
scroll to position [75, 0]
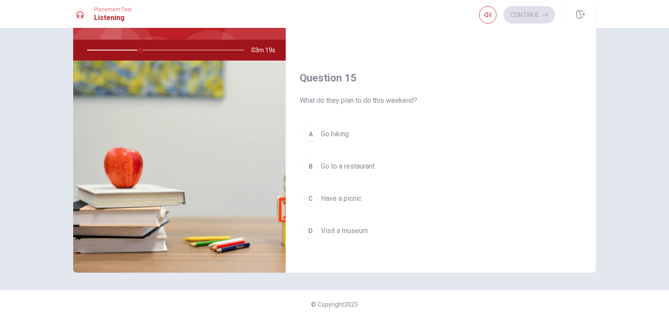
click at [305, 197] on div "C" at bounding box center [311, 199] width 14 height 14
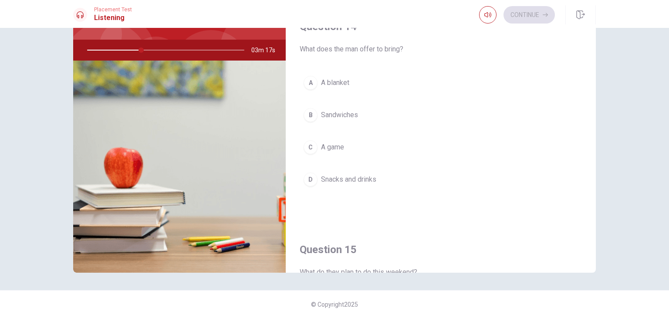
scroll to position [634, 0]
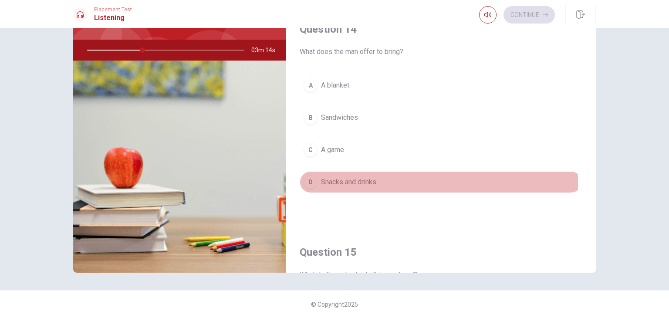
click at [308, 179] on div "D" at bounding box center [311, 182] width 14 height 14
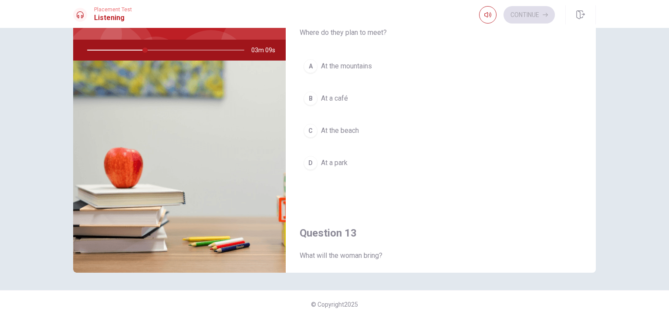
scroll to position [199, 0]
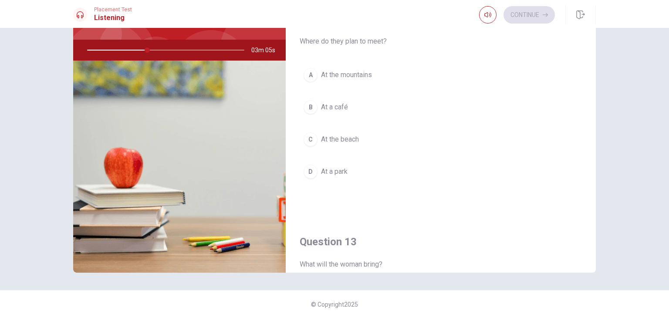
click at [308, 168] on div "D" at bounding box center [311, 172] width 14 height 14
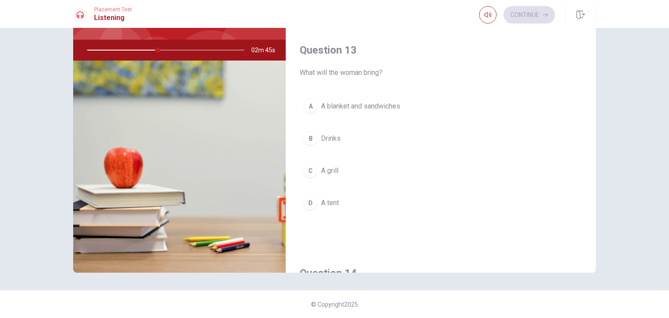
scroll to position [392, 0]
drag, startPoint x: 307, startPoint y: 102, endPoint x: 418, endPoint y: 199, distance: 147.2
click at [307, 103] on div "A" at bounding box center [311, 105] width 14 height 14
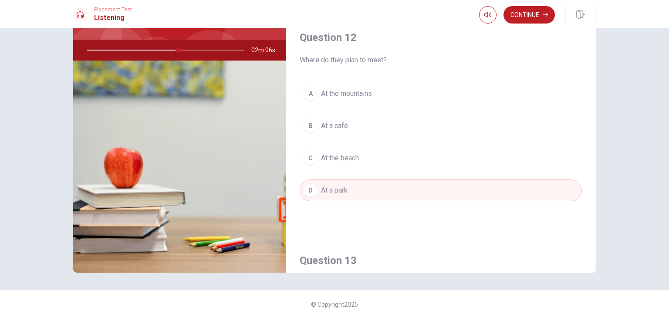
scroll to position [155, 0]
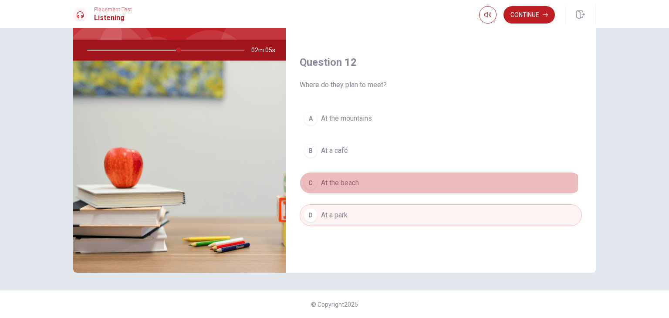
click at [305, 179] on div "C" at bounding box center [311, 183] width 14 height 14
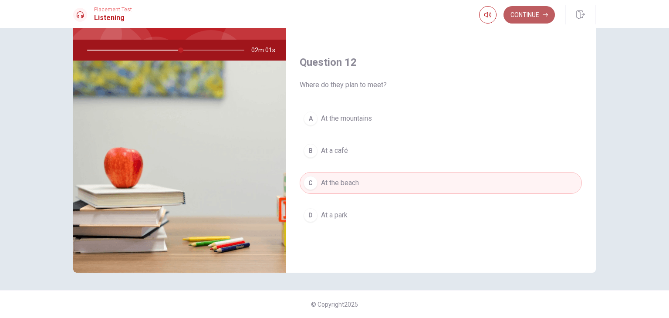
click at [529, 11] on button "Continue" at bounding box center [529, 14] width 51 height 17
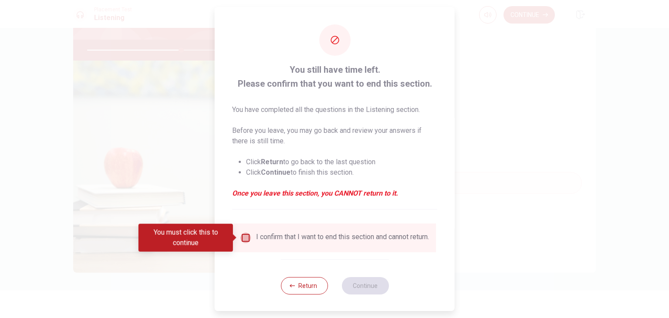
click at [244, 236] on input "You must click this to continue" at bounding box center [245, 238] width 10 height 10
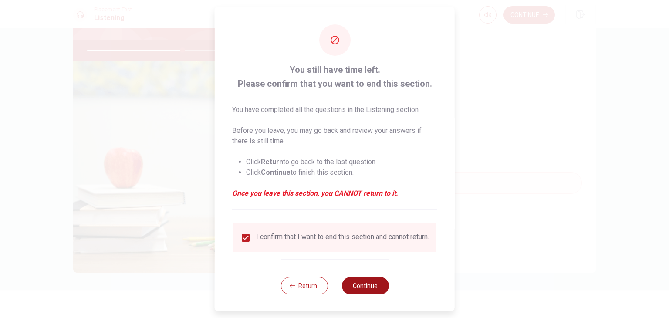
click at [366, 292] on button "Continue" at bounding box center [364, 285] width 47 height 17
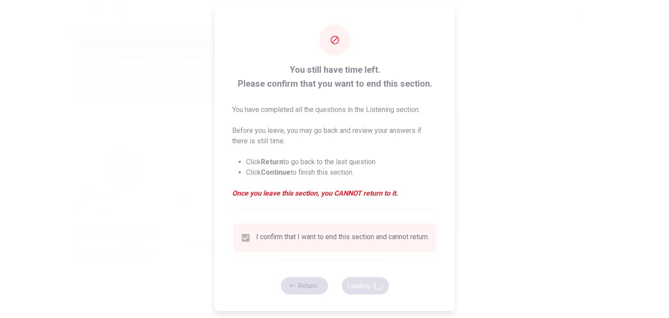
type input "61"
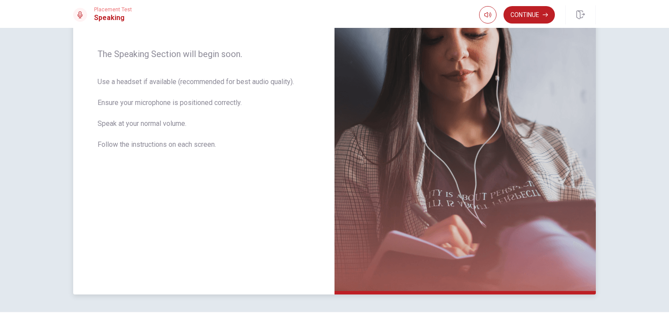
scroll to position [152, 0]
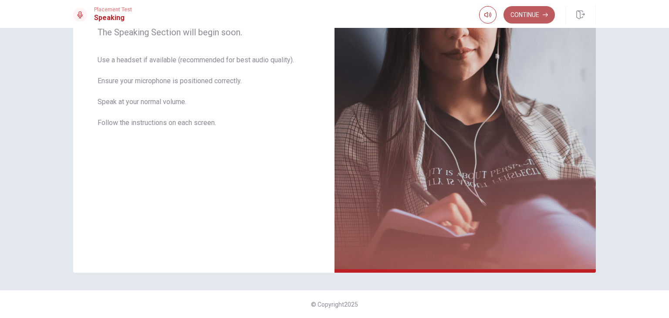
click at [527, 14] on button "Continue" at bounding box center [529, 14] width 51 height 17
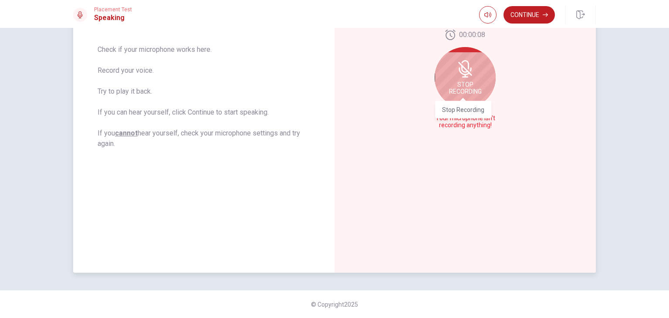
click at [466, 84] on span "Stop Recording" at bounding box center [465, 88] width 33 height 14
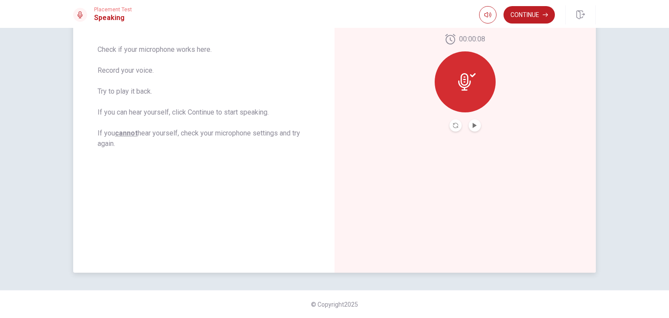
click at [467, 83] on icon at bounding box center [466, 81] width 17 height 17
click at [461, 88] on icon at bounding box center [464, 81] width 13 height 17
click at [473, 124] on icon "Play Audio" at bounding box center [475, 125] width 4 height 5
click at [462, 79] on icon at bounding box center [464, 81] width 13 height 17
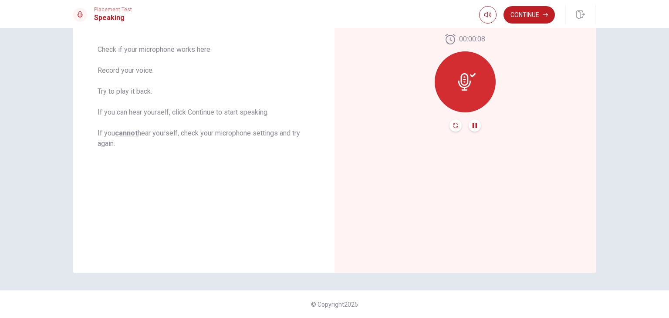
click at [453, 127] on icon "Record Again" at bounding box center [455, 125] width 5 height 5
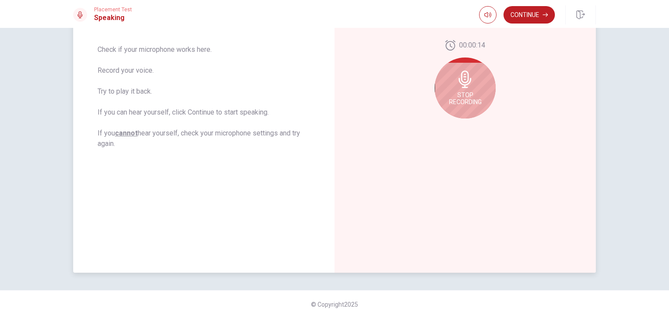
click at [466, 88] on icon at bounding box center [465, 79] width 13 height 17
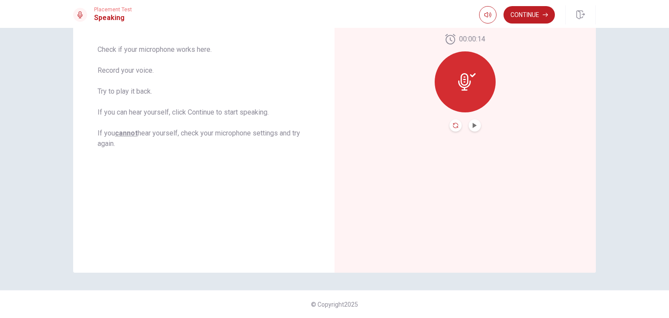
click at [453, 125] on icon "Record Again" at bounding box center [455, 125] width 5 height 5
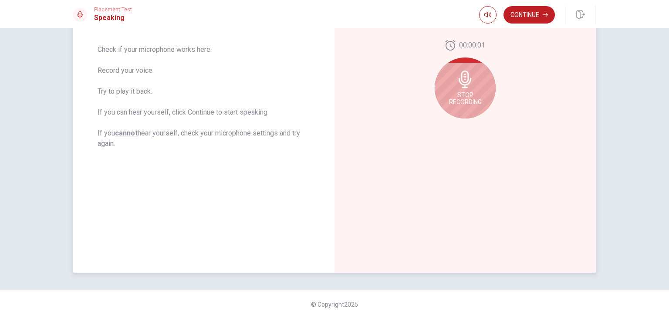
click at [463, 101] on span "Stop Recording" at bounding box center [465, 98] width 33 height 14
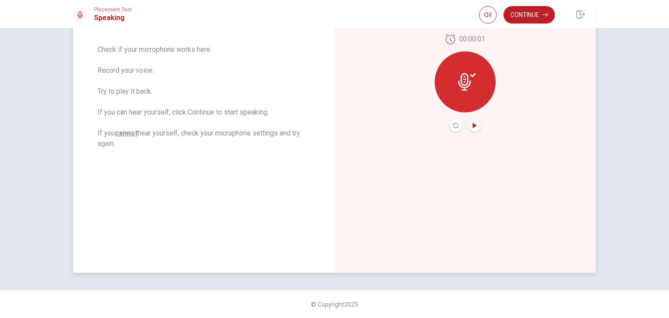
click at [473, 123] on icon "Play Audio" at bounding box center [475, 125] width 4 height 5
click at [452, 128] on button "Record Again" at bounding box center [455, 125] width 12 height 12
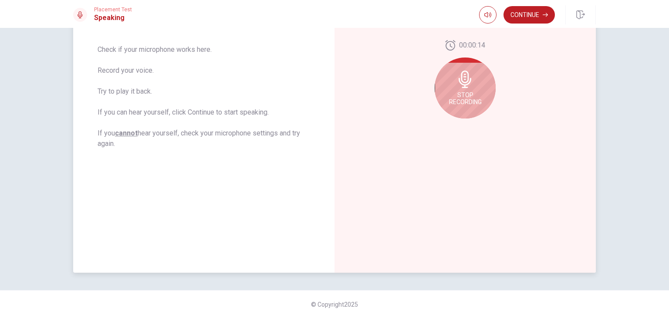
click at [463, 83] on icon at bounding box center [464, 79] width 17 height 17
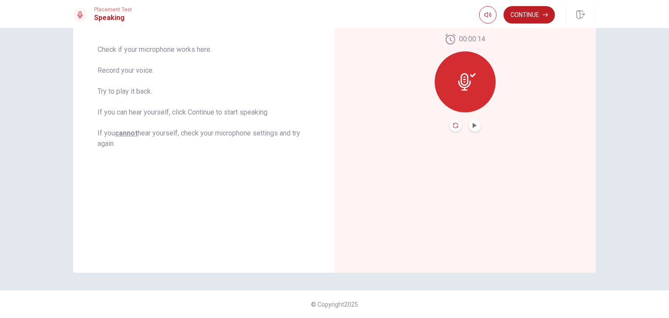
click at [454, 125] on icon "Record Again" at bounding box center [455, 125] width 5 height 5
click at [473, 126] on icon "Play Audio" at bounding box center [475, 125] width 4 height 5
click at [528, 12] on button "Continue" at bounding box center [529, 14] width 51 height 17
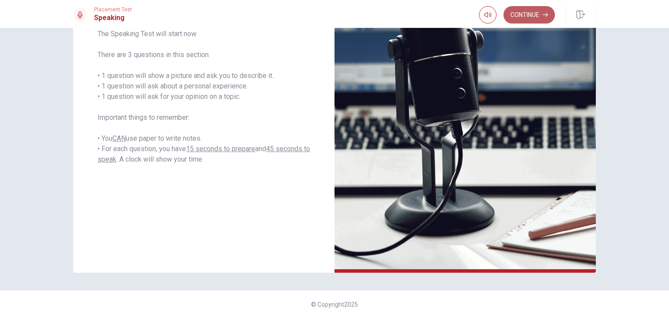
click at [529, 14] on button "Continue" at bounding box center [529, 14] width 51 height 17
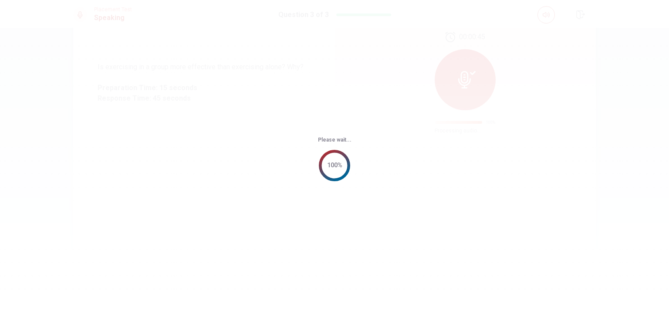
scroll to position [0, 0]
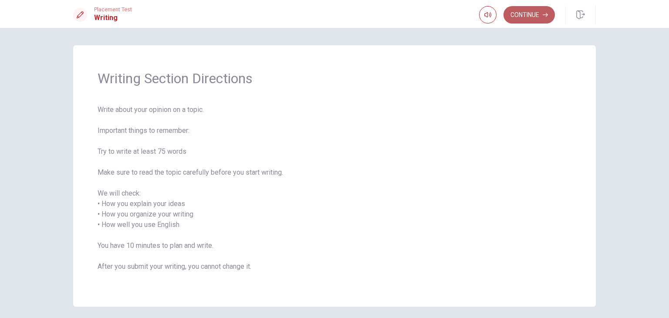
click at [519, 12] on button "Continue" at bounding box center [529, 14] width 51 height 17
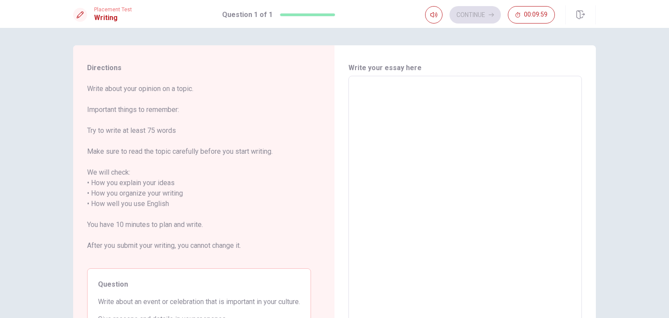
click at [411, 87] on textarea at bounding box center [465, 198] width 221 height 231
type textarea "I"
type textarea "x"
type textarea "In"
type textarea "x"
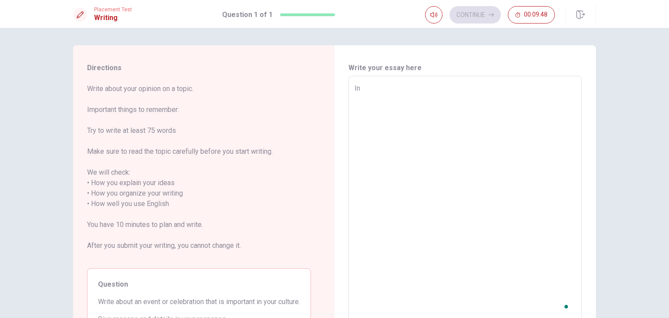
type textarea "In"
type textarea "x"
type textarea "In m"
type textarea "x"
type textarea "In my"
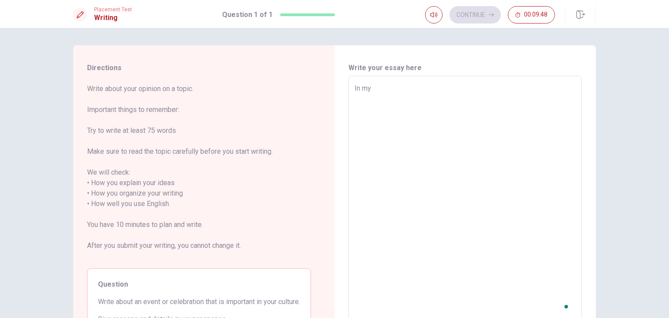
type textarea "x"
type textarea "In my"
type textarea "x"
type textarea "In my o"
type textarea "x"
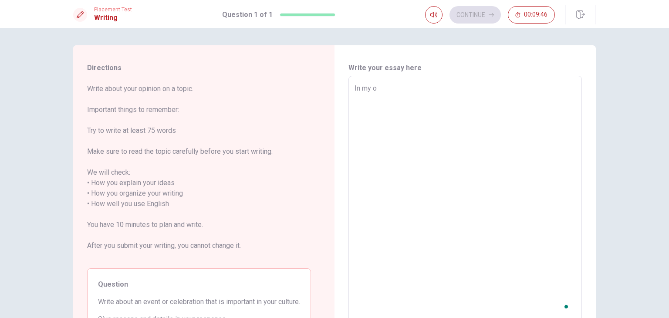
type textarea "In my op"
type textarea "x"
type textarea "In my opi"
type textarea "x"
type textarea "In my opin"
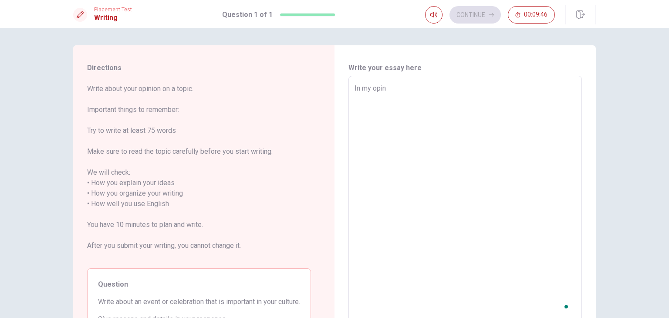
type textarea "x"
type textarea "In my opini"
type textarea "x"
type textarea "In my opinio"
type textarea "x"
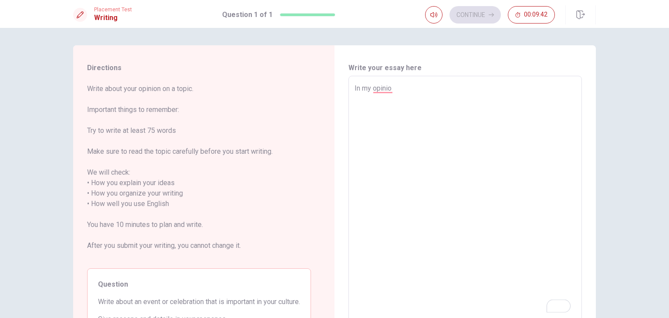
type textarea "In my opinion"
type textarea "x"
type textarea "In my opiniona"
type textarea "x"
type textarea "In my opinion"
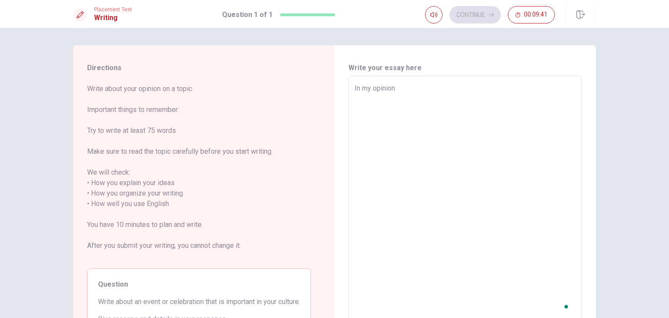
type textarea "x"
type textarea "In my opinion"
type textarea "x"
type textarea "In my opinion a"
type textarea "x"
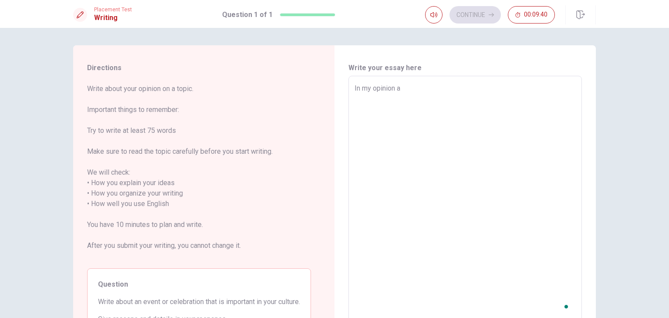
type textarea "In my opinion ab"
type textarea "x"
type textarea "In my opinion abo"
type textarea "x"
type textarea "In my opinion abot"
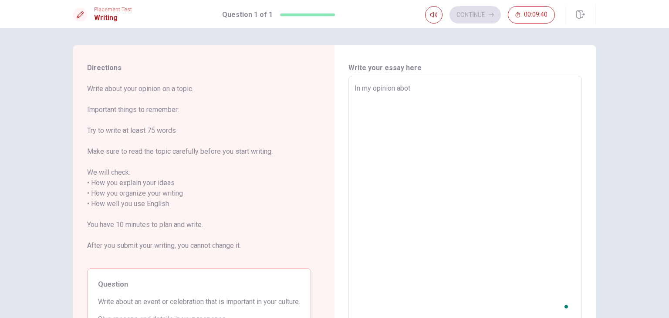
type textarea "x"
type textarea "In my opinion abo"
type textarea "x"
type textarea "In my opinion abou"
type textarea "x"
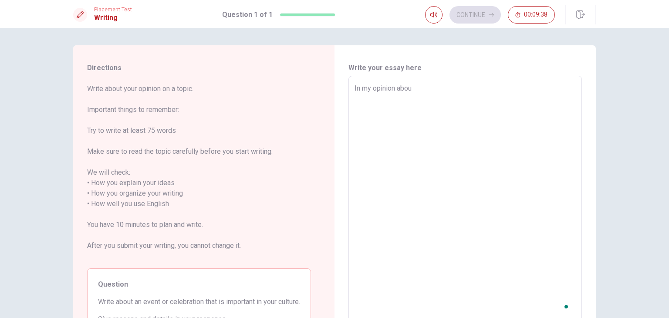
type textarea "In my opinion about"
type textarea "x"
type textarea "In my opinion about"
type textarea "x"
type textarea "In my opinion about t"
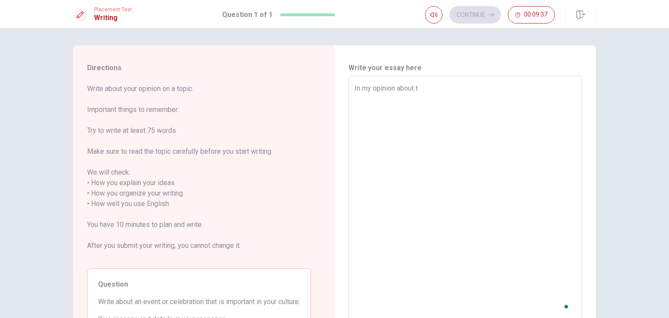
type textarea "x"
type textarea "In my opinion about th"
type textarea "x"
type textarea "In my opinion about the"
type textarea "x"
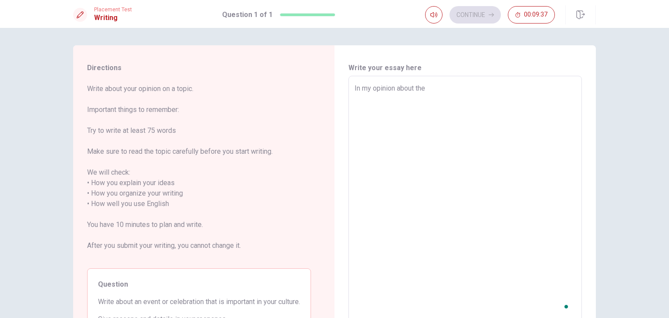
type textarea "In my opinion about the"
type textarea "x"
type textarea "In my opinion about the p"
type textarea "x"
type textarea "In my opinion about the pi"
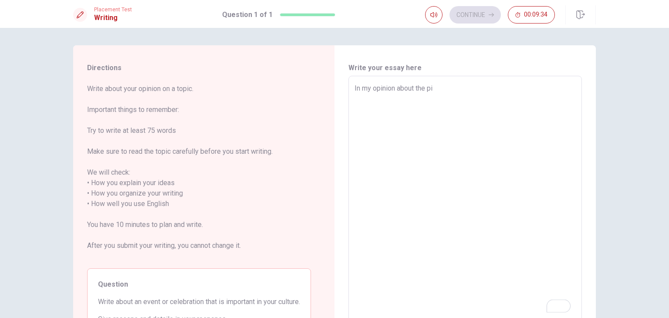
type textarea "x"
type textarea "In my opinion about the pic"
type textarea "x"
type textarea "In my opinion about the pict"
type textarea "x"
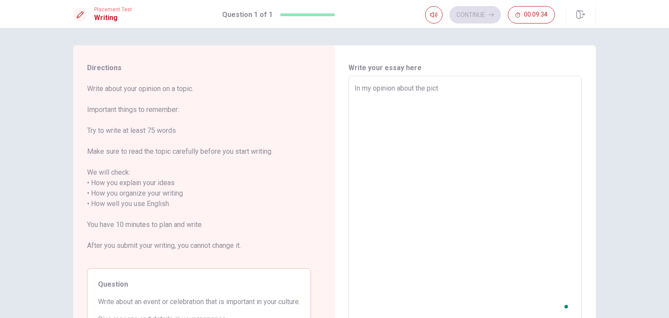
type textarea "In my opinion about the pictu"
type textarea "x"
type textarea "In my opinion about the pictur"
type textarea "x"
type textarea "In my opinion about the picture"
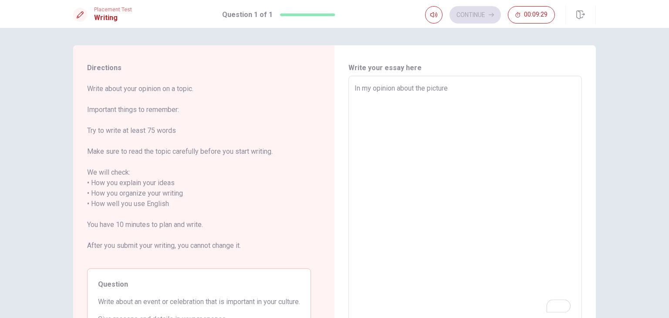
type textarea "x"
type textarea "In my opinion about the picture"
type textarea "x"
type textarea "In my opinion about the picture I"
type textarea "x"
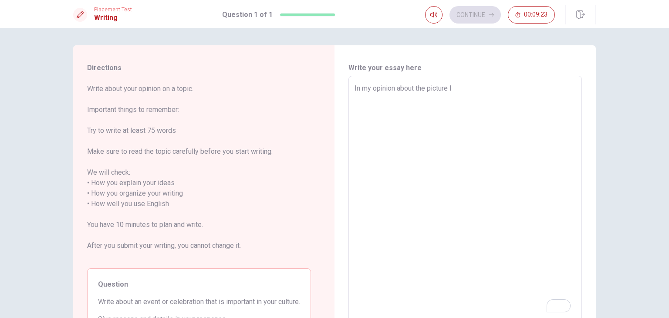
type textarea "In my opinion about the picture I"
type textarea "x"
type textarea "In my opinion about the picture I u"
type textarea "x"
type textarea "In my opinion about the picture I un"
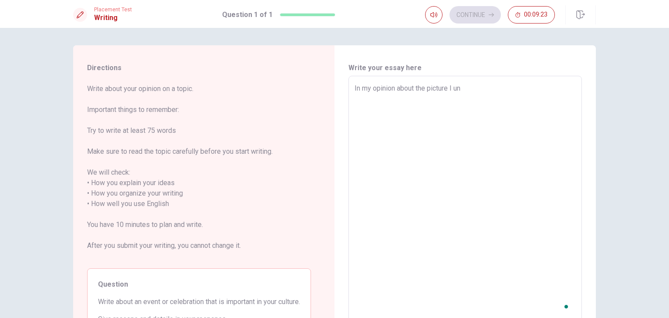
type textarea "x"
type textarea "In my opinion about the picture I und"
type textarea "x"
type textarea "In my opinion about the picture I unde"
type textarea "x"
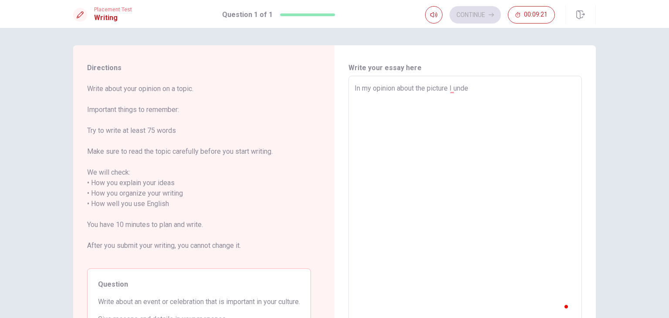
type textarea "In my opinion about the picture I under"
type textarea "x"
type textarea "In my opinion about the picture I unders"
type textarea "x"
type textarea "In my opinion about the picture I underst"
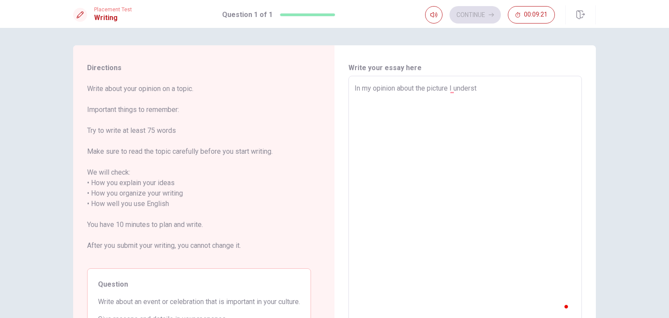
type textarea "x"
type textarea "In my opinion about the picture I understa"
type textarea "x"
type textarea "In my opinion about the picture I understan"
type textarea "x"
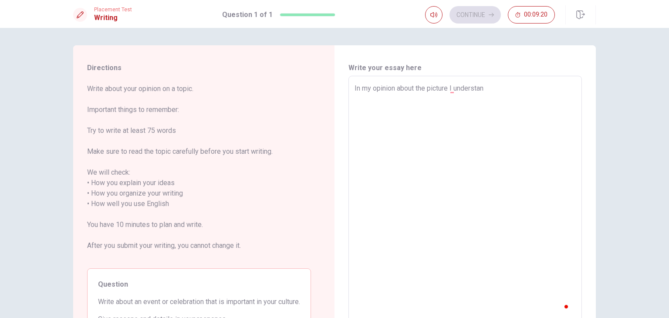
type textarea "In my opinion about the picture I understand"
type textarea "x"
type textarea "In my opinion about the picture I understand"
type textarea "x"
type textarea "In my opinion about the picture, I understand"
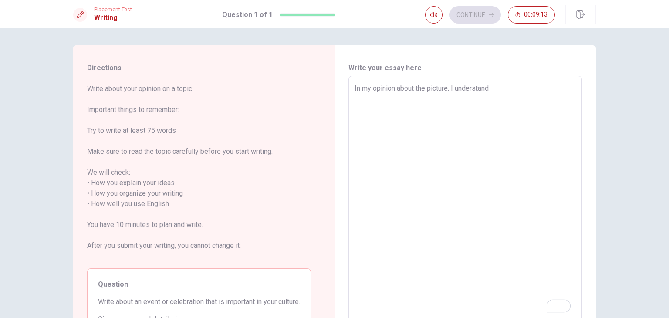
type textarea "x"
type textarea "In my opinion about the picture, I understand t"
type textarea "x"
type textarea "In my opinion about the picture, I understand th"
type textarea "x"
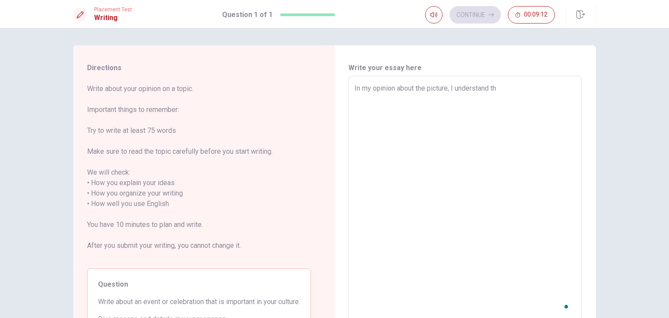
type textarea "In my opinion about the picture, I understand tha"
type textarea "x"
type textarea "In my opinion about the picture, I understand that"
type textarea "x"
type textarea "In my opinion about the picture, I understand that"
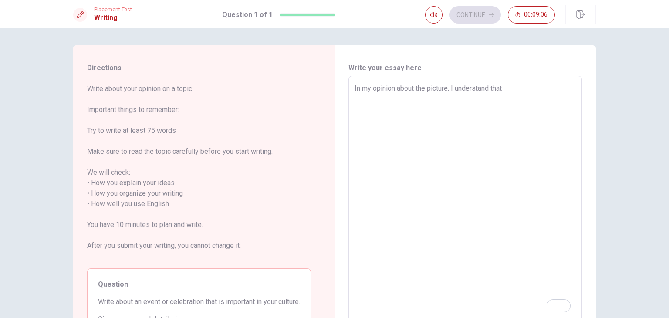
type textarea "x"
type textarea "In my opinion about the picture, I understand that t"
type textarea "x"
type textarea "In my opinion about the picture, I understand that th"
type textarea "x"
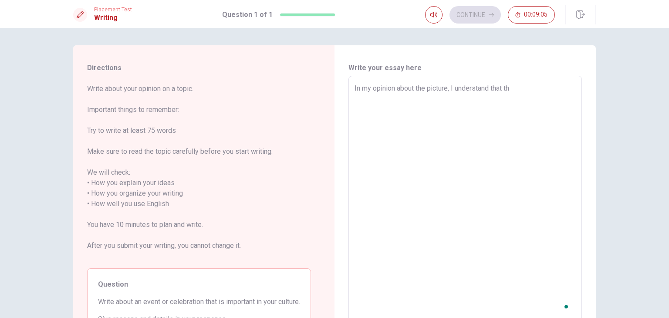
type textarea "In my opinion about the picture, I understand that the"
type textarea "x"
type textarea "In my opinion about the picture, I understand that the"
type textarea "x"
type textarea "In my opinion about the picture, I understand that the p"
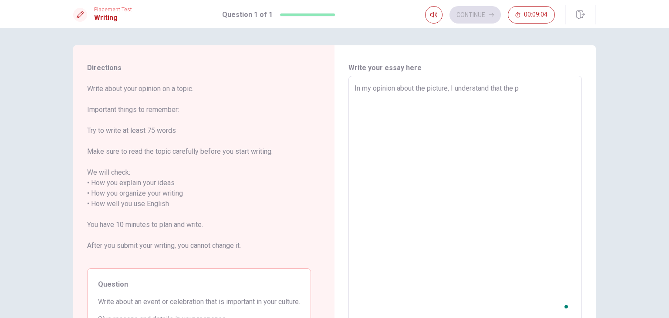
type textarea "x"
type textarea "In my opinion about the picture, I understand that the pe"
type textarea "x"
type textarea "In my opinion about the picture, I understand that the peo"
type textarea "x"
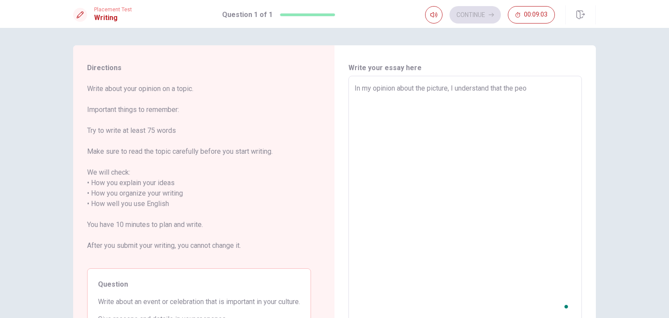
type textarea "In my opinion about the picture, I understand that the peol"
type textarea "x"
type textarea "In my opinion about the picture, I understand that the peolp"
type textarea "x"
type textarea "In my opinion about the picture, I understand that the peolpl"
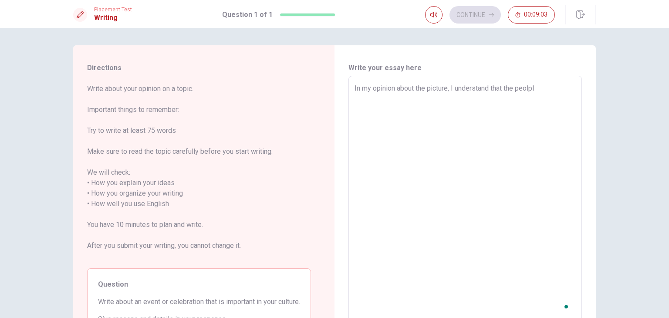
type textarea "x"
type textarea "In my opinion about the picture, I understand that the peolple"
type textarea "x"
type textarea "In my opinion about the picture, I understand that the peolpl"
type textarea "x"
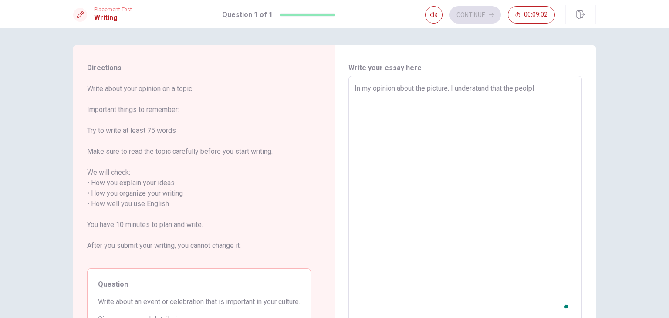
type textarea "In my opinion about the picture, I understand that the peolp"
type textarea "x"
type textarea "In my opinion about the picture, I understand that the peol"
type textarea "x"
type textarea "In my opinion about the picture, I understand that the peo"
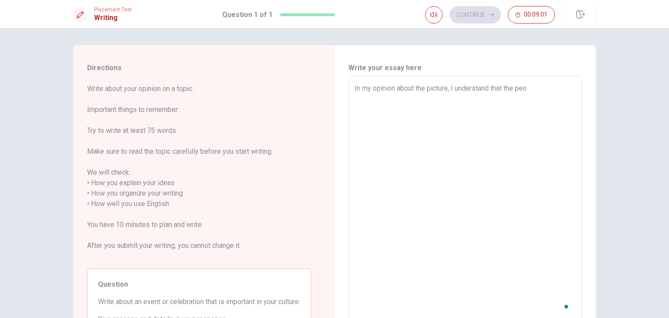
type textarea "x"
type textarea "In my opinion about the picture, I understand that the peop"
type textarea "x"
type textarea "In my opinion about the picture, I understand that the peopl"
type textarea "x"
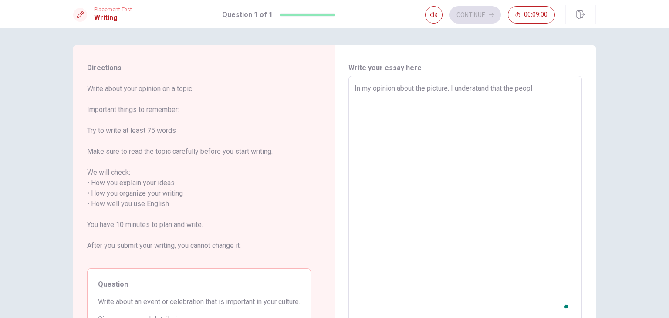
type textarea "In my opinion about the picture, I understand that the people"
type textarea "x"
type textarea "In my opinion about the picture, I understand that the people"
type textarea "x"
type textarea "In my opinion about the picture, I understand that the people a"
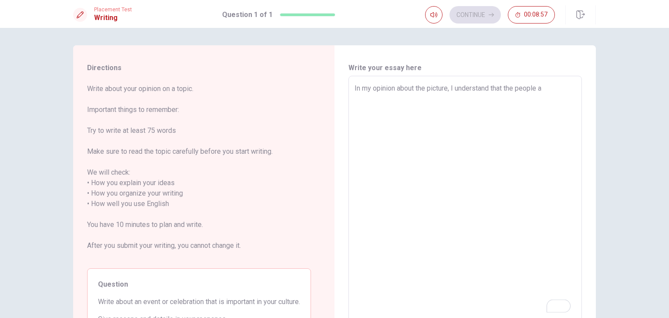
type textarea "x"
type textarea "In my opinion about the picture, I understand that the people ar"
type textarea "x"
type textarea "In my opinion about the picture, I understand that the people are"
type textarea "x"
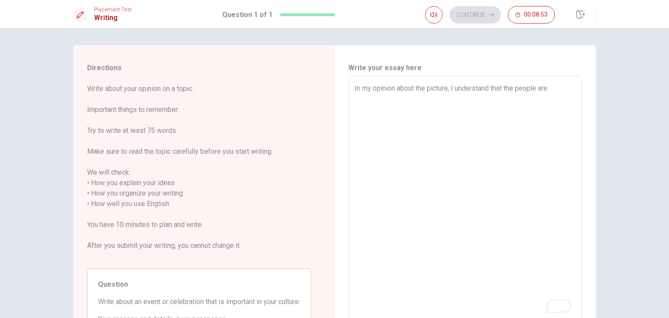
type textarea "In my opinion about the picture, I understand that the people are"
type textarea "x"
type textarea "In my opinion about the picture, I understand that the people are d"
type textarea "x"
type textarea "In my opinion about the picture, I understand that the people are do"
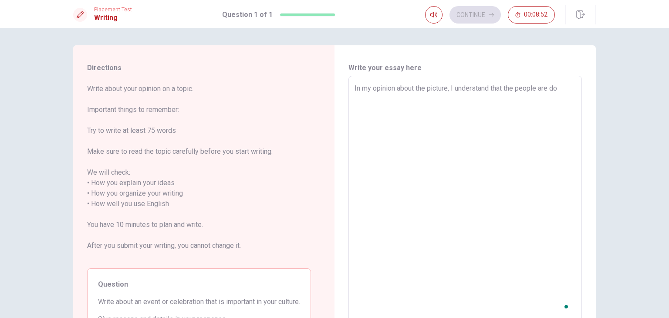
type textarea "x"
type textarea "In my opinion about the picture, I understand that the people are do"
type textarea "x"
type textarea "In my opinion about the picture, I understand that the people are do y"
type textarea "x"
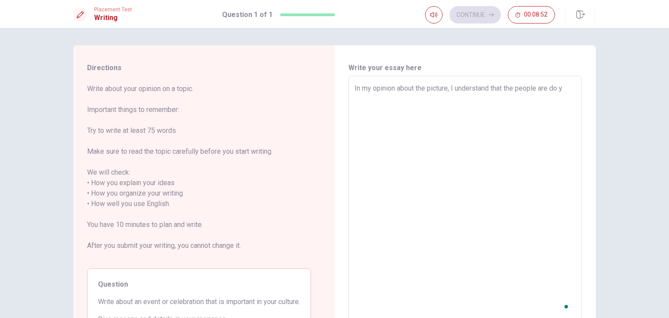
type textarea "In my opinion about the picture, I understand that the people are do yo"
type textarea "x"
type textarea "In my opinion about the picture, I understand that the people are do yog"
type textarea "x"
type textarea "In my opinion about the picture, I understand that the people are do yoga"
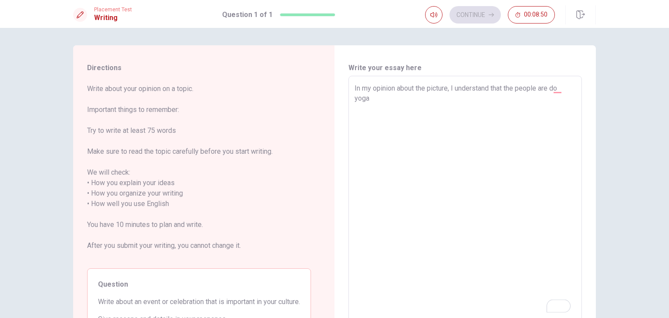
type textarea "x"
type textarea "In my opinion about the picture, I understand that the people are do yoga,"
type textarea "x"
type textarea "In my opinion about the picture, I understand that the people are do yoga,"
type textarea "x"
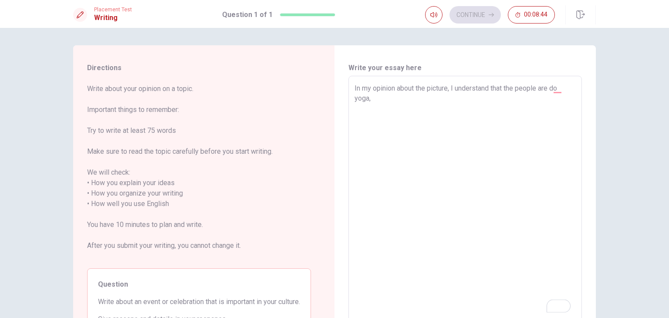
type textarea "In my opinion about the picture, I understand that the people are do yoga, a"
type textarea "x"
type textarea "In my opinion about the picture, I understand that the people are do yoga, a"
type textarea "x"
type textarea "In my opinion about the picture, I understand that the people are do yoga, a p"
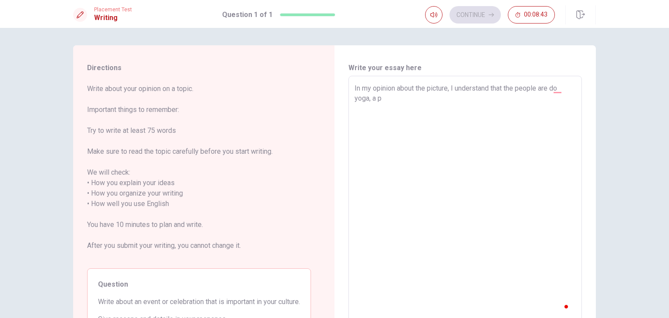
type textarea "x"
type textarea "In my opinion about the picture, I understand that the people are do yoga, a pr"
type textarea "x"
type textarea "In my opinion about the picture, I understand that the people are do yoga, a pra"
type textarea "x"
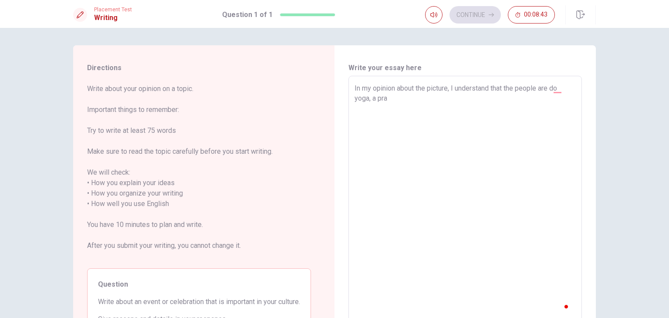
type textarea "In my opinion about the picture, I understand that the people are do yoga, a pr…"
type textarea "x"
type textarea "In my opinion about the picture, I understand that the people are do yoga, a pr…"
type textarea "x"
type textarea "In my opinion about the picture, I understand that the people are do yoga, a pr…"
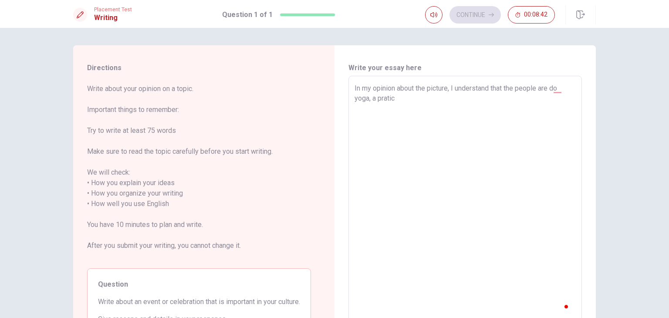
type textarea "x"
type textarea "In my opinion about the picture, I understand that the people are do yoga, a pr…"
type textarea "x"
type textarea "In my opinion about the picture, I understand that the people are do yoga, a pr…"
type textarea "x"
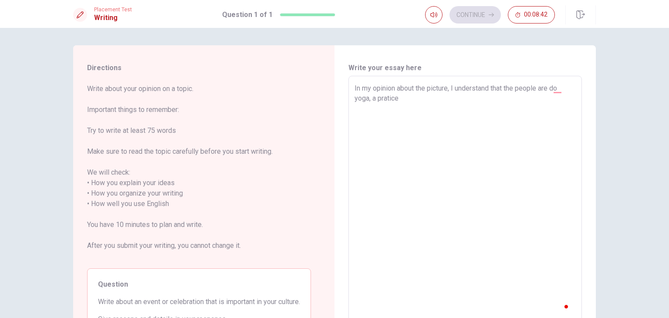
type textarea "In my opinion about the picture, I understand that the people are do yoga, a pr…"
type textarea "x"
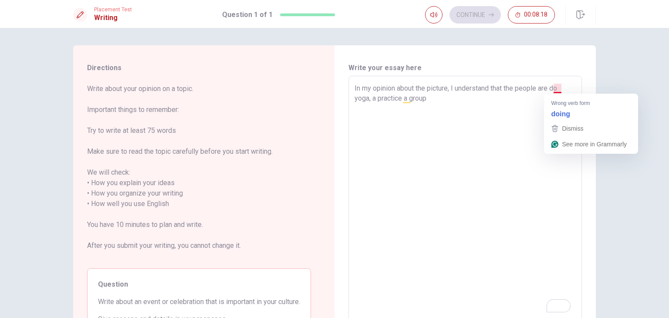
click at [549, 88] on textarea "In my opinion about the picture, I understand that the people are do yoga, a pr…" at bounding box center [465, 198] width 221 height 231
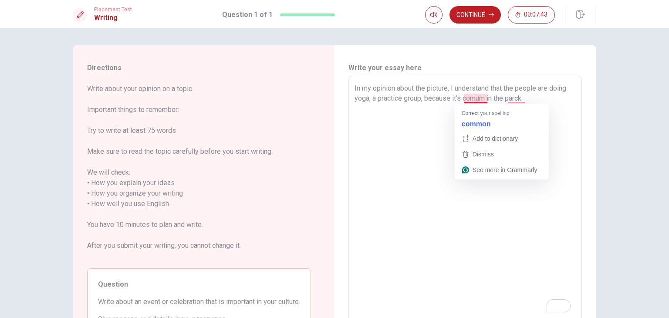
click at [470, 98] on textarea "In my opinion about the picture, I understand that the people are doing yoga, a…" at bounding box center [465, 198] width 221 height 231
click at [484, 98] on textarea "In my opinion about the picture, I understand that the people are doing yoga, a…" at bounding box center [465, 198] width 221 height 231
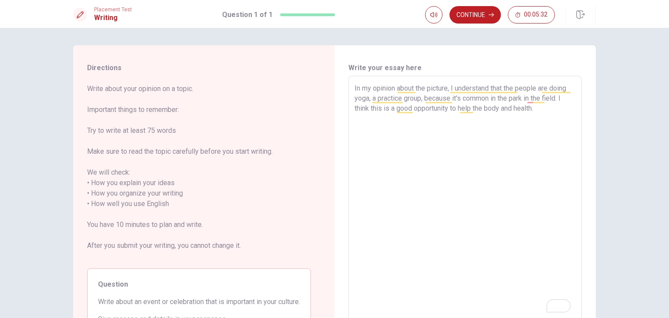
click at [523, 98] on textarea "In my opinion about the picture, I understand that the people are doing yoga, a…" at bounding box center [465, 198] width 221 height 231
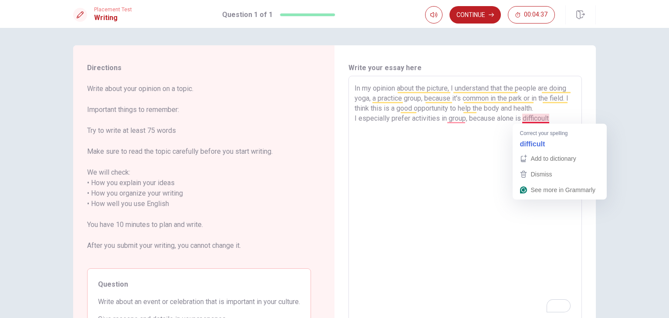
click at [524, 121] on textarea "In my opinion about the picture, I understand that the people are doing yoga, a…" at bounding box center [465, 198] width 221 height 231
click at [541, 116] on textarea "In my opinion about the picture, I understand that the people are doing yoga, a…" at bounding box center [465, 198] width 221 height 231
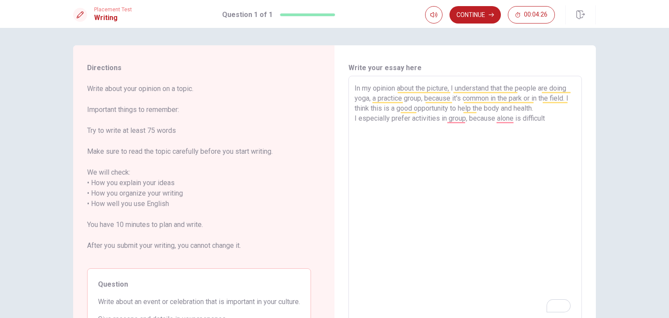
click at [490, 117] on textarea "In my opinion about the picture, I understand that the people are doing yoga, a…" at bounding box center [465, 198] width 221 height 231
click at [472, 64] on h6 "Write your essay here" at bounding box center [464, 68] width 233 height 10
click at [463, 119] on textarea "In my opinion about the picture, I understand that the people are doing yoga, a…" at bounding box center [465, 198] width 221 height 231
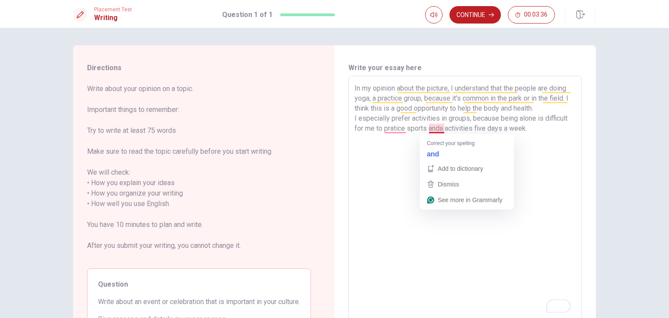
click at [439, 128] on textarea "In my opinion about the picture, I understand that the people are doing yoga, a…" at bounding box center [465, 198] width 221 height 231
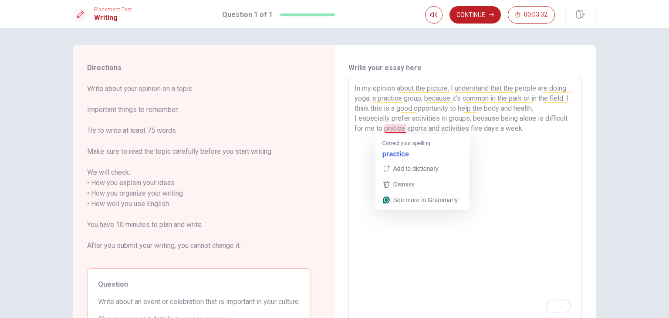
click at [396, 129] on textarea "In my opinion about the picture, I understand that the people are doing yoga, a…" at bounding box center [465, 198] width 221 height 231
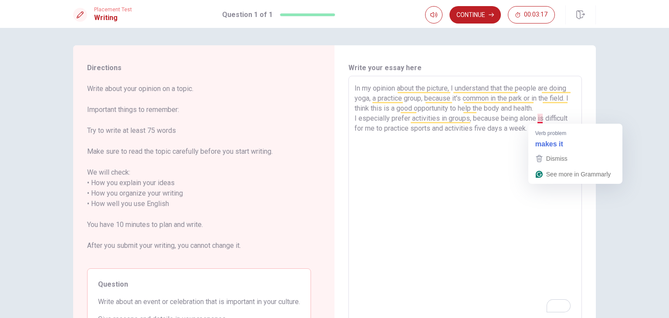
click at [534, 118] on textarea "In my opinion about the picture, I understand that the people are doing yoga, a…" at bounding box center [465, 198] width 221 height 231
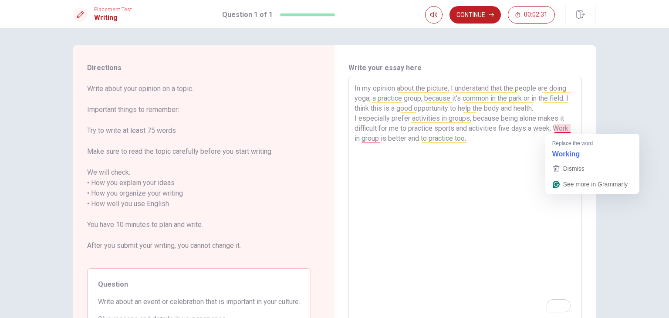
click at [564, 128] on textarea "In my opinion about the picture, I understand that the people are doing yoga, a…" at bounding box center [465, 198] width 221 height 231
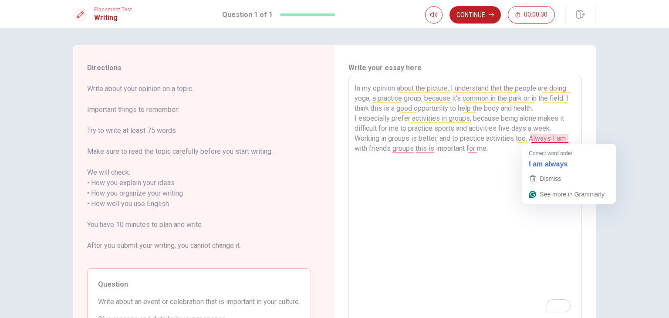
click at [529, 138] on textarea "In my opinion about the picture, I understand that the people are doing yoga, a…" at bounding box center [465, 198] width 221 height 231
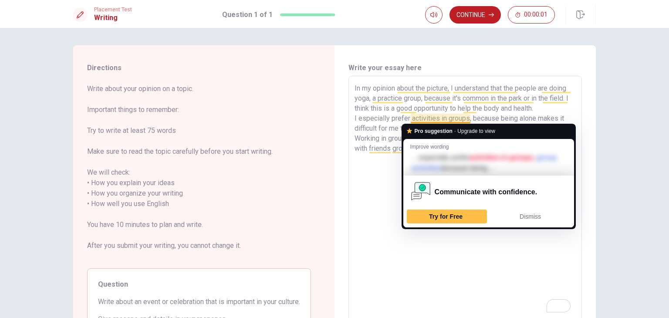
click at [468, 274] on textarea "In my opinion about the picture, I understand that the people are doing yoga, a…" at bounding box center [465, 198] width 221 height 231
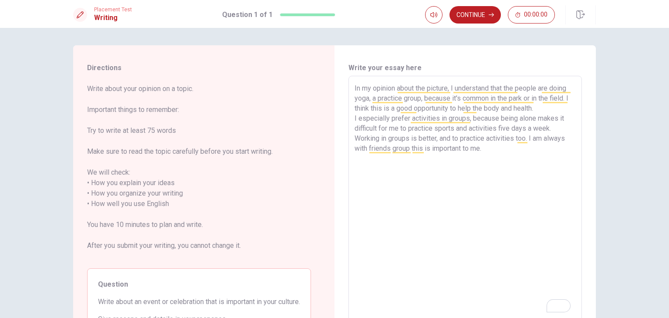
click at [511, 153] on textarea "In my opinion about the picture, I understand that the people are doing yoga, a…" at bounding box center [465, 198] width 221 height 231
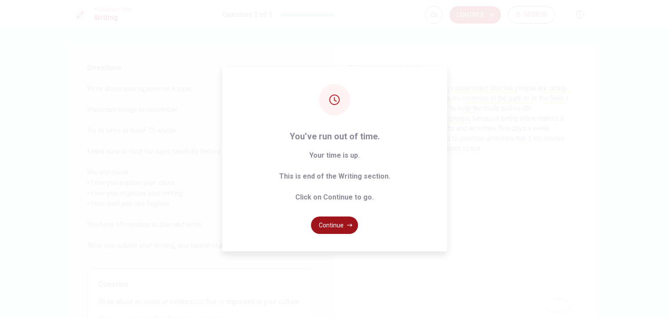
type textarea "In my opinion about the picture, I understand that the people are doing yoga, a…"
click at [343, 223] on button "Continue" at bounding box center [334, 224] width 47 height 17
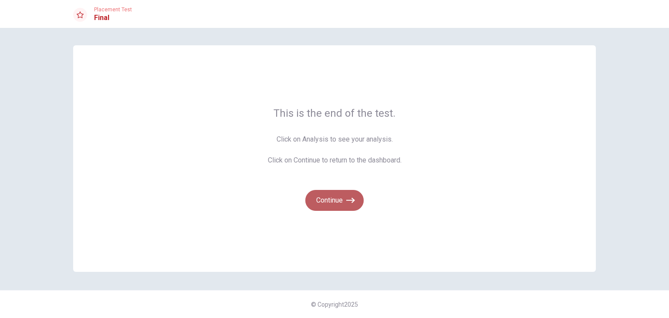
click at [333, 199] on button "Continue" at bounding box center [334, 200] width 58 height 21
